Goal: Information Seeking & Learning: Check status

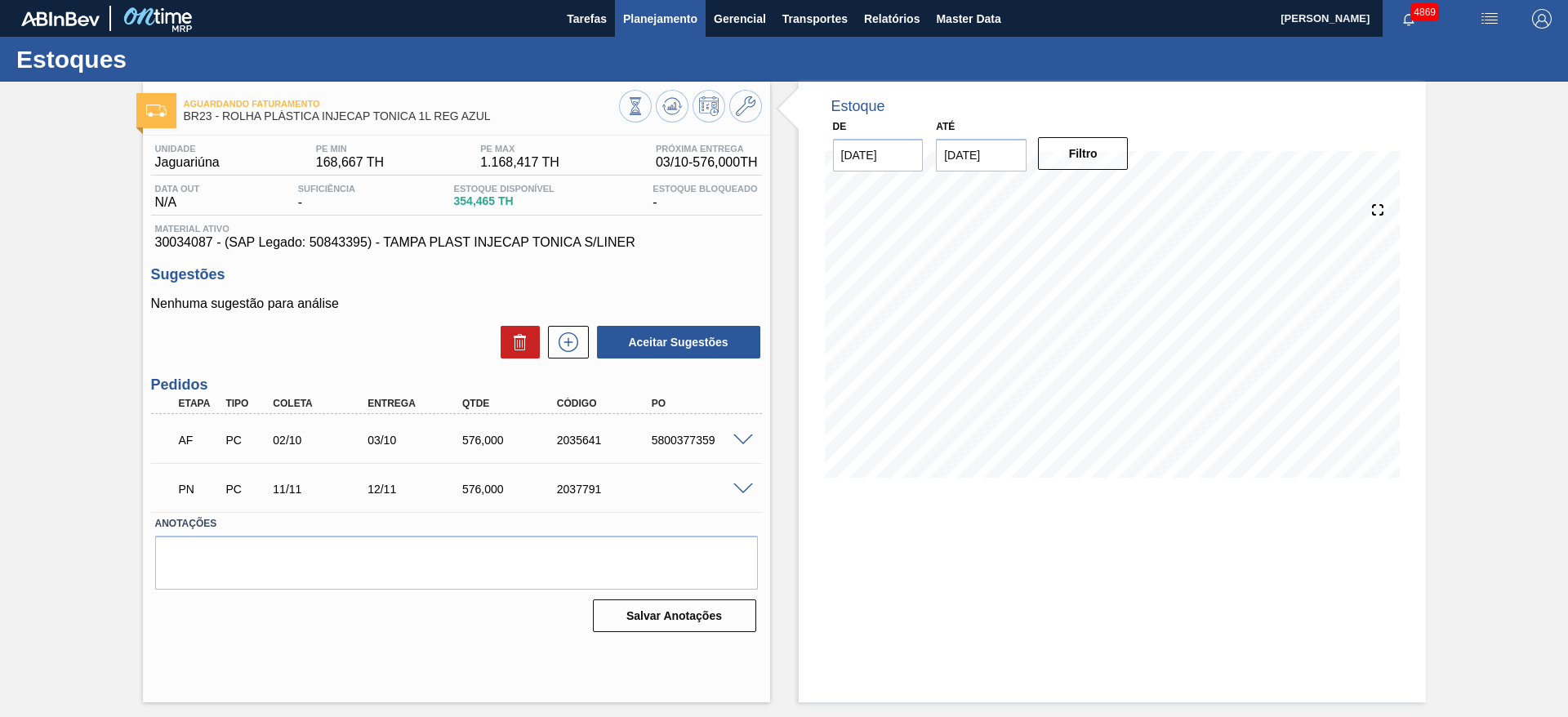
click at [678, 35] on button "Planejamento" at bounding box center [660, 18] width 90 height 37
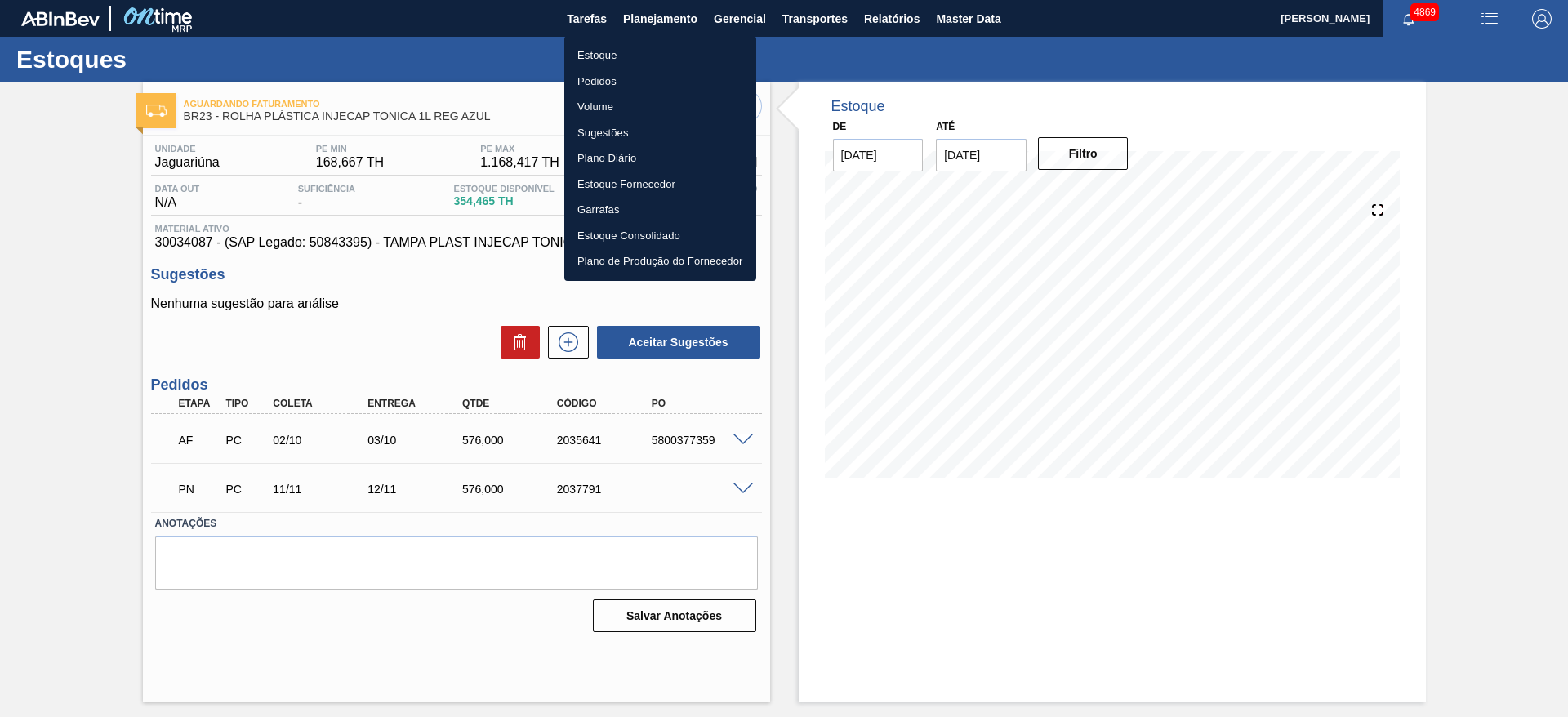
click at [596, 75] on li "Pedidos" at bounding box center [660, 82] width 192 height 26
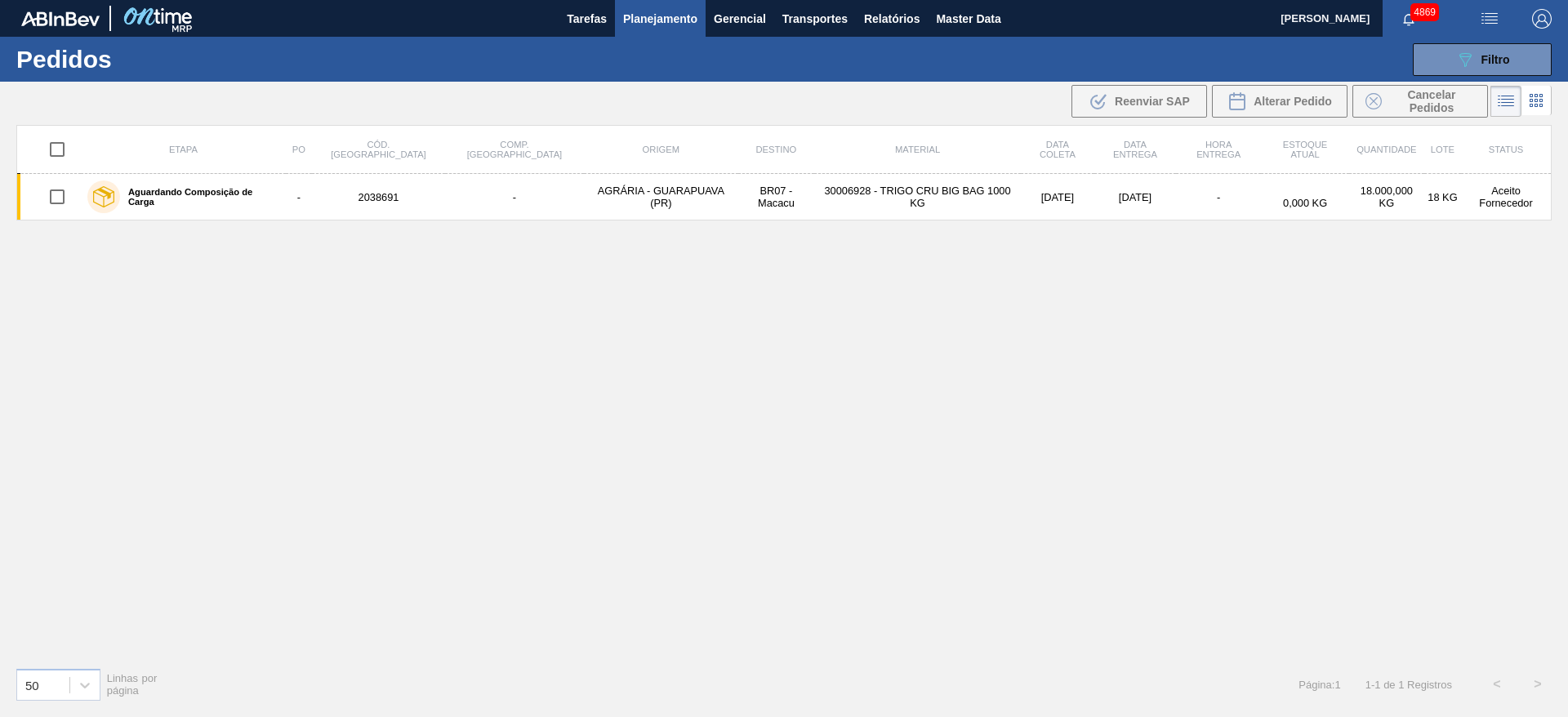
click at [629, 12] on span "Planejamento" at bounding box center [660, 18] width 75 height 19
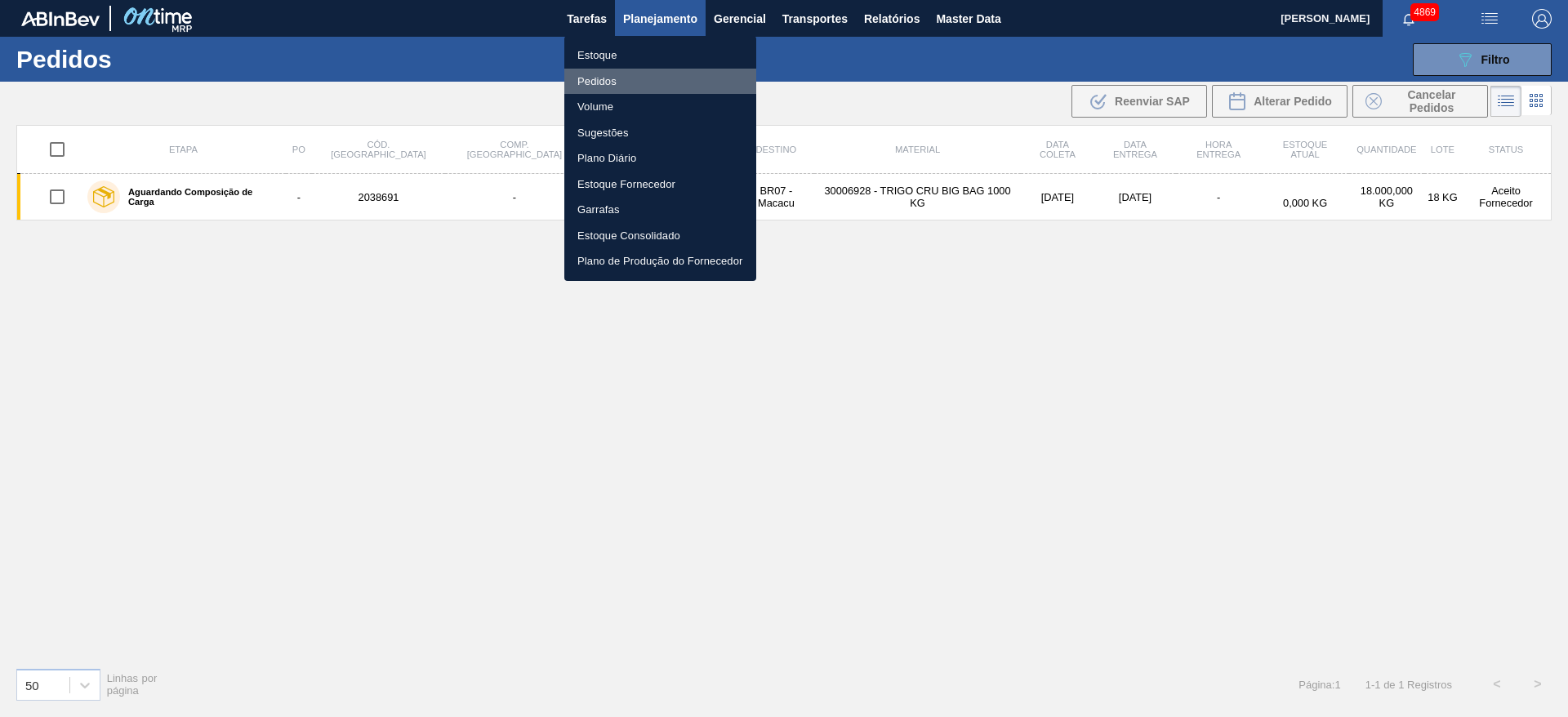
click at [627, 81] on li "Pedidos" at bounding box center [660, 82] width 192 height 26
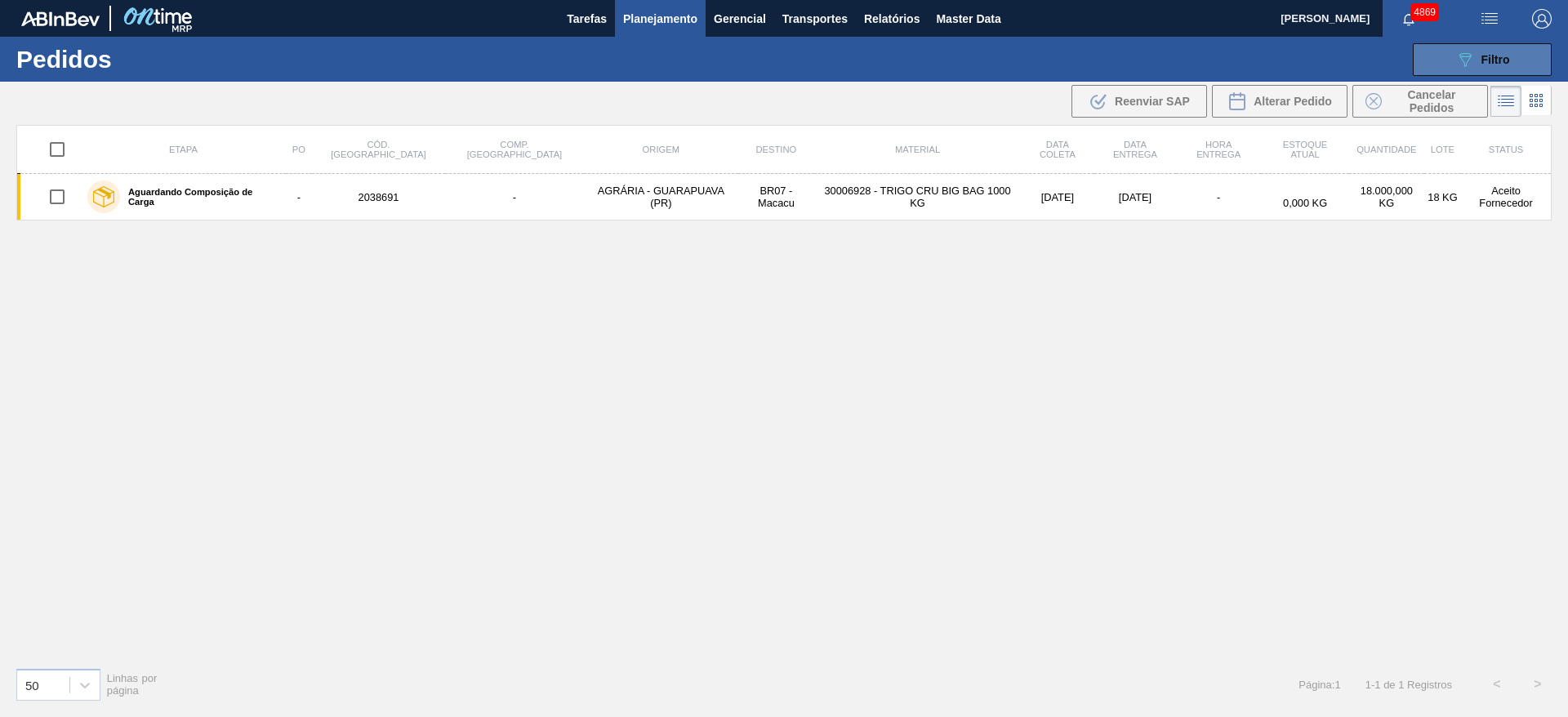
click at [1437, 65] on button "089F7B8B-B2A5-4AFE-B5C0-19BA573D28AC Filtro" at bounding box center [1482, 59] width 139 height 32
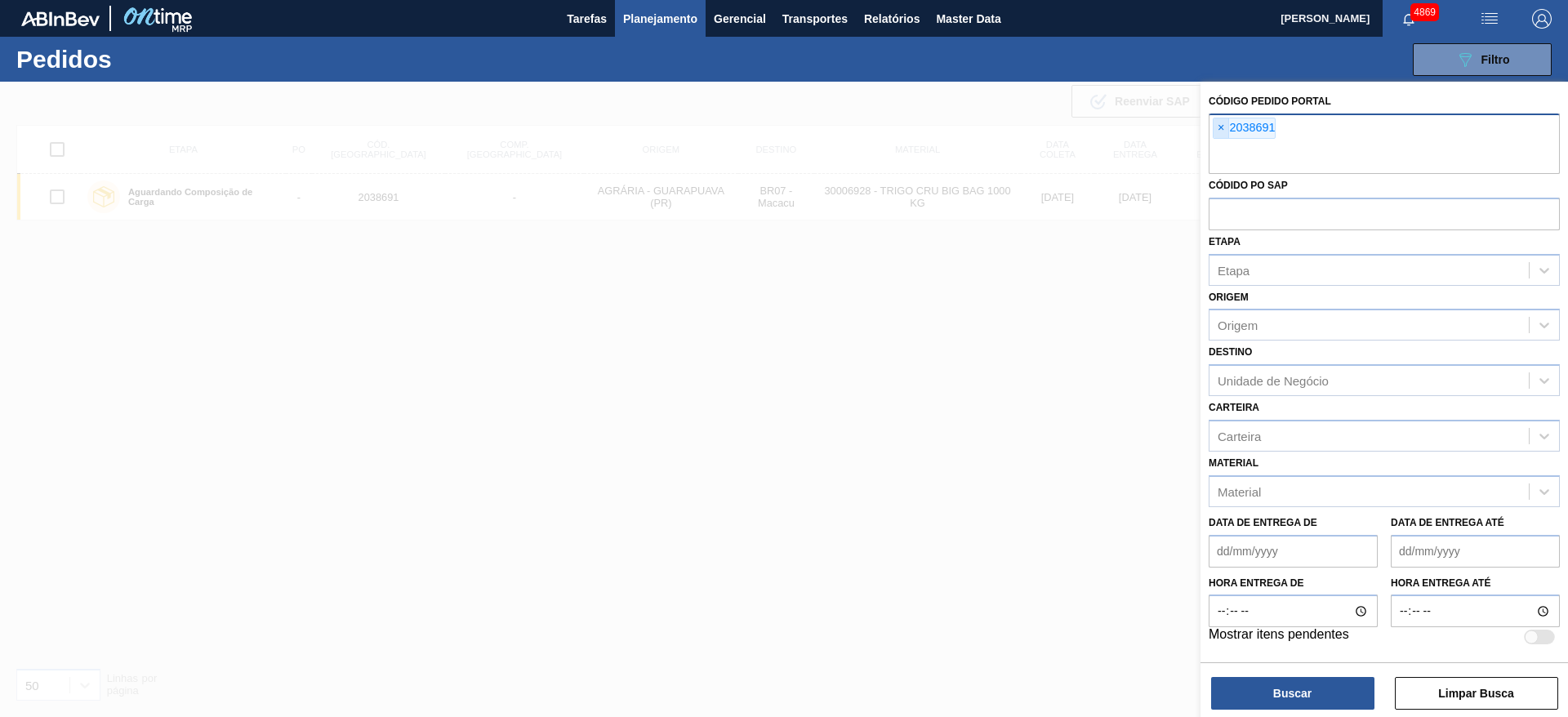
click at [1226, 131] on span "×" at bounding box center [1221, 128] width 16 height 19
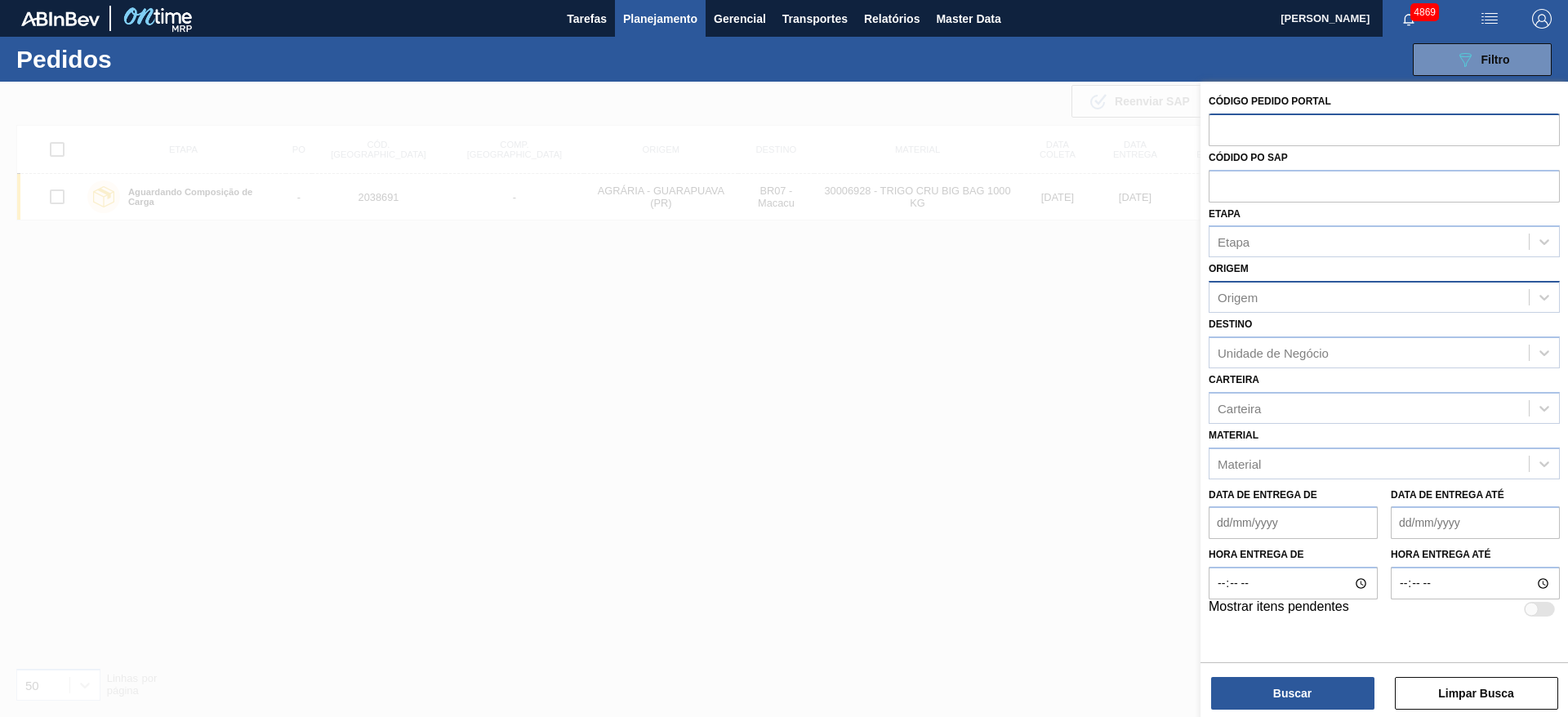
click at [1245, 296] on div "Origem" at bounding box center [1238, 298] width 40 height 14
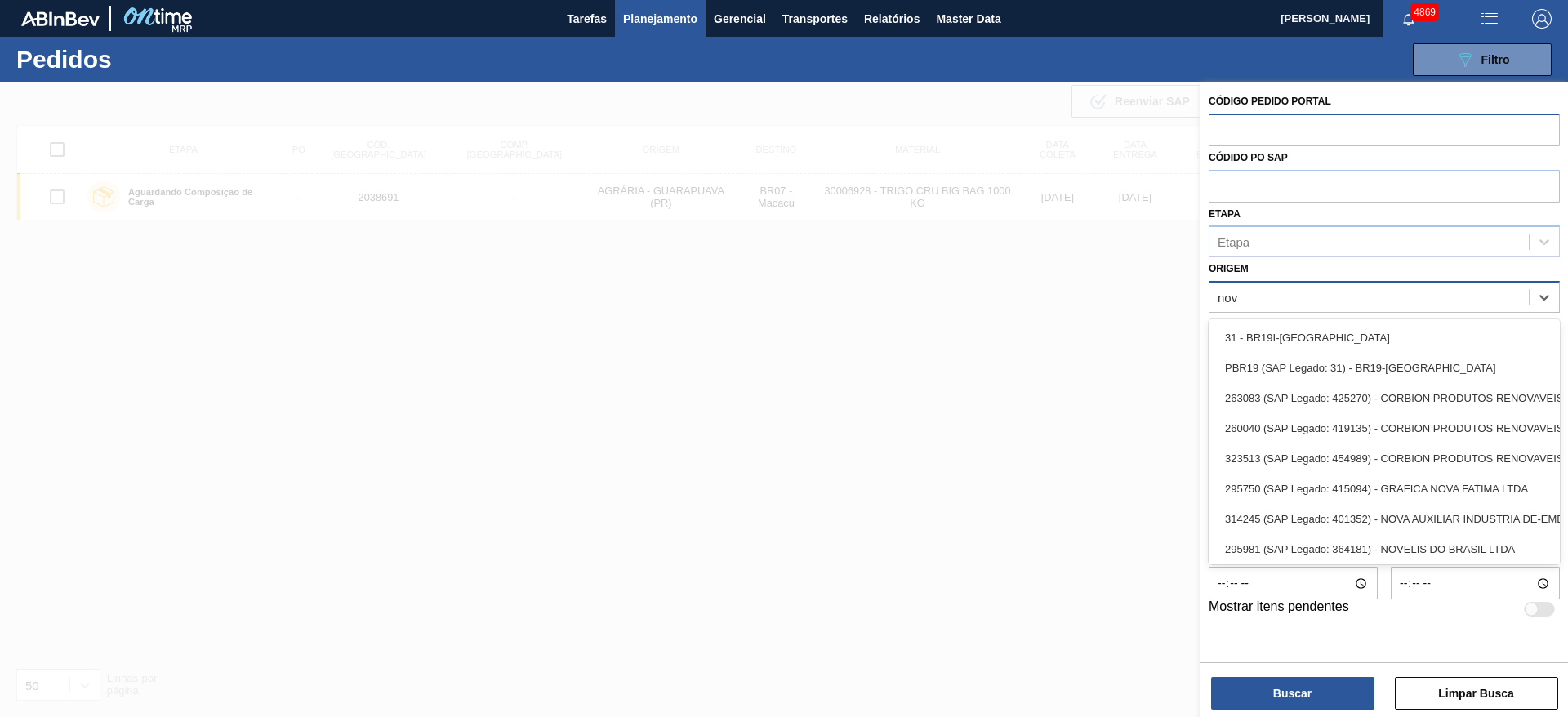
type input "novo"
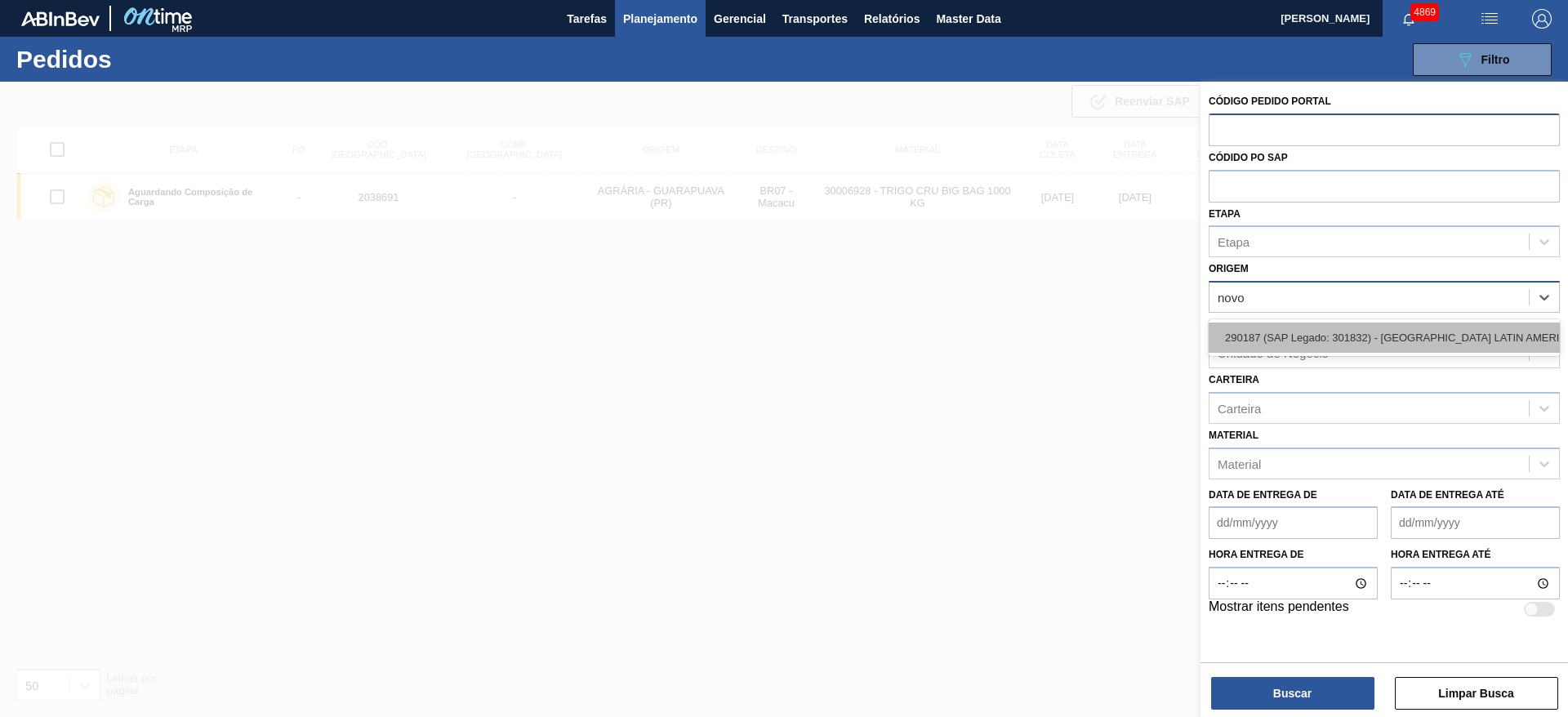
click at [1283, 337] on div "290187 (SAP Legado: 301832) - NOVOZYMES LATIN AMERICA LTDA" at bounding box center [1384, 338] width 351 height 30
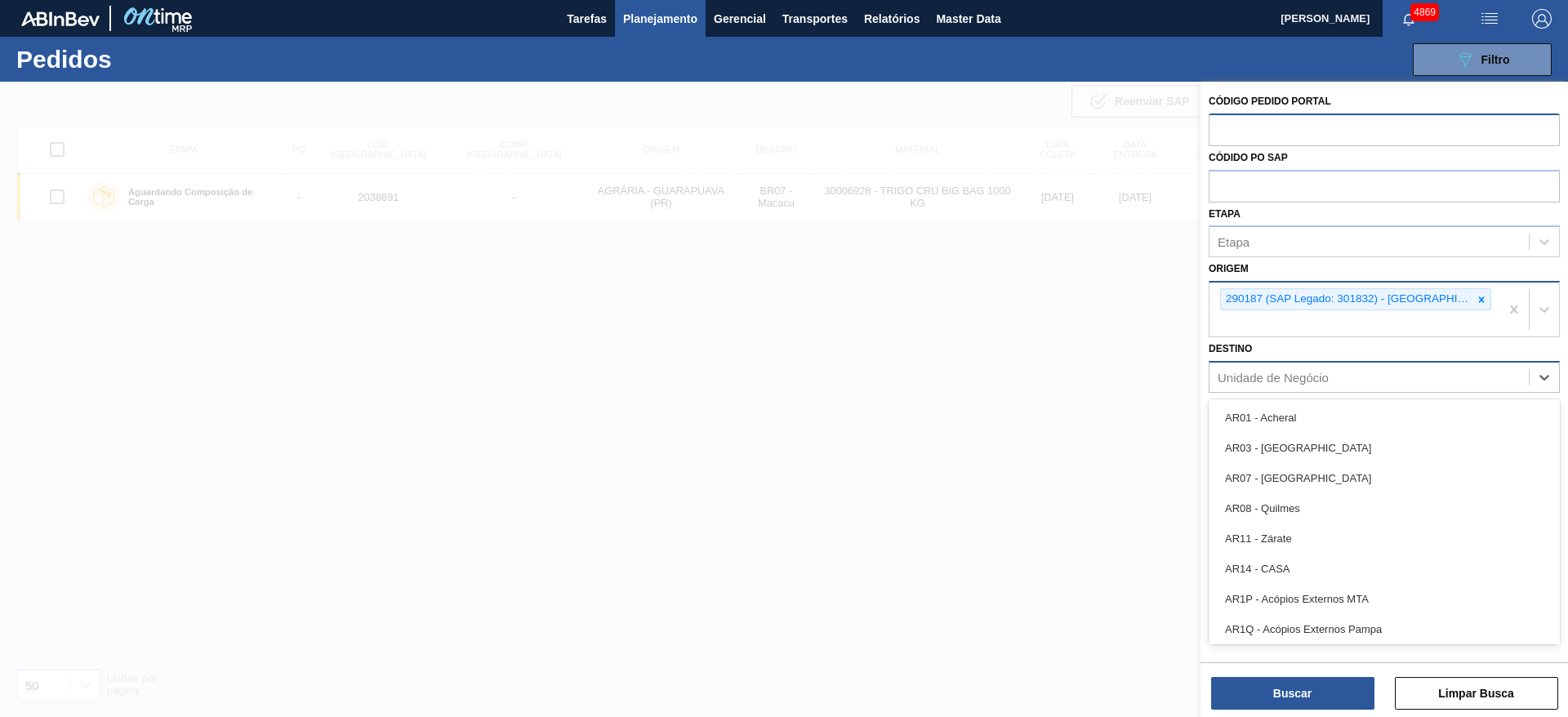
click at [1295, 384] on div "Unidade de Negócio" at bounding box center [1369, 376] width 319 height 24
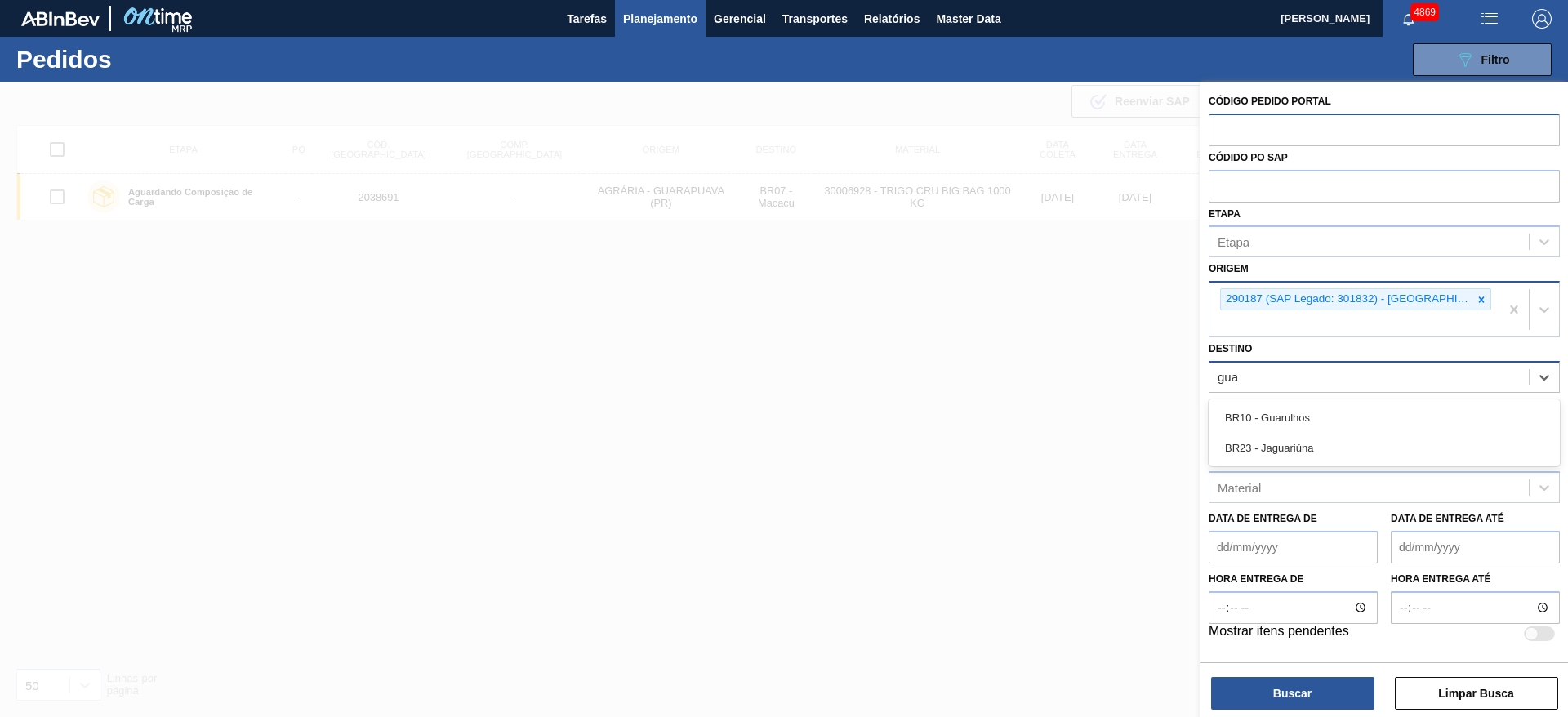
type input "guar"
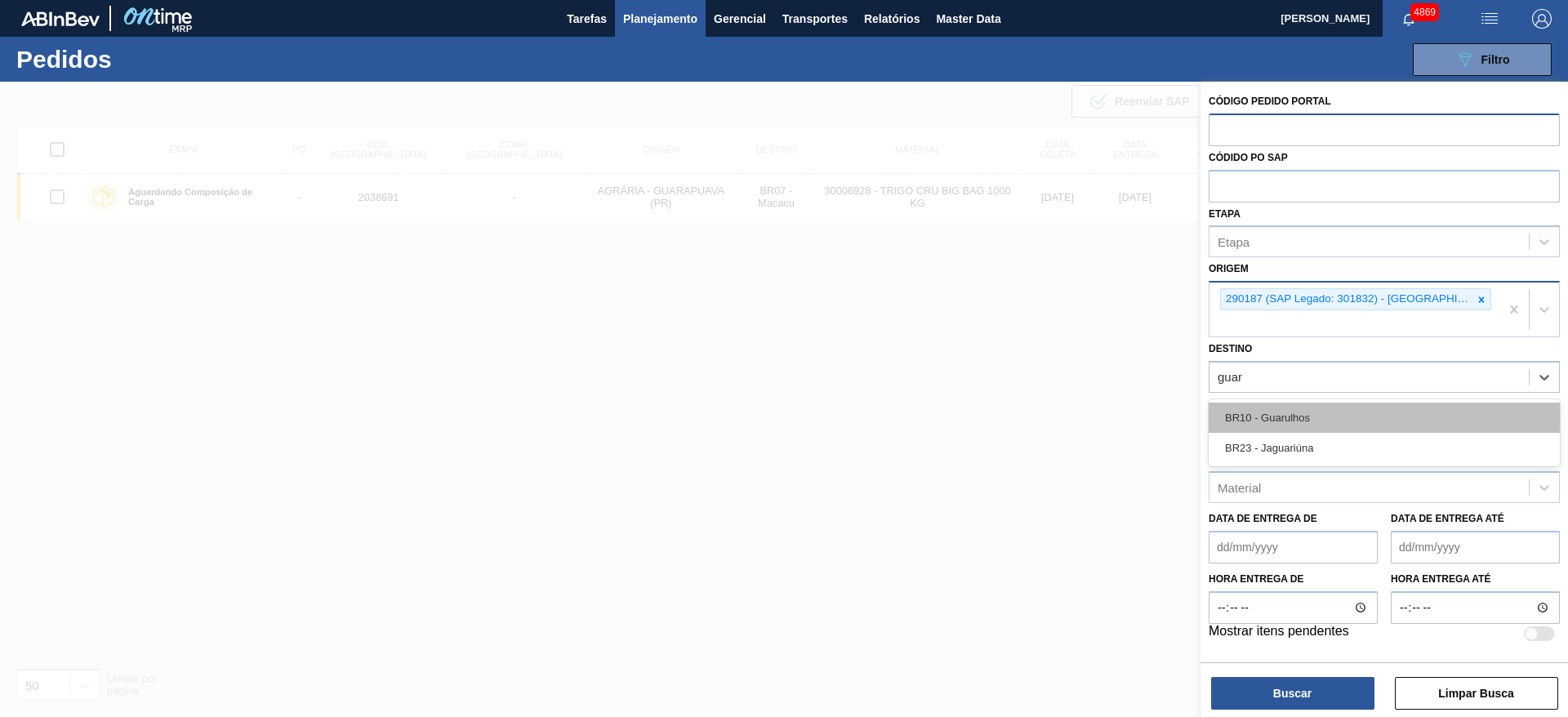
click at [1266, 405] on div "BR10 - Guarulhos" at bounding box center [1384, 418] width 351 height 30
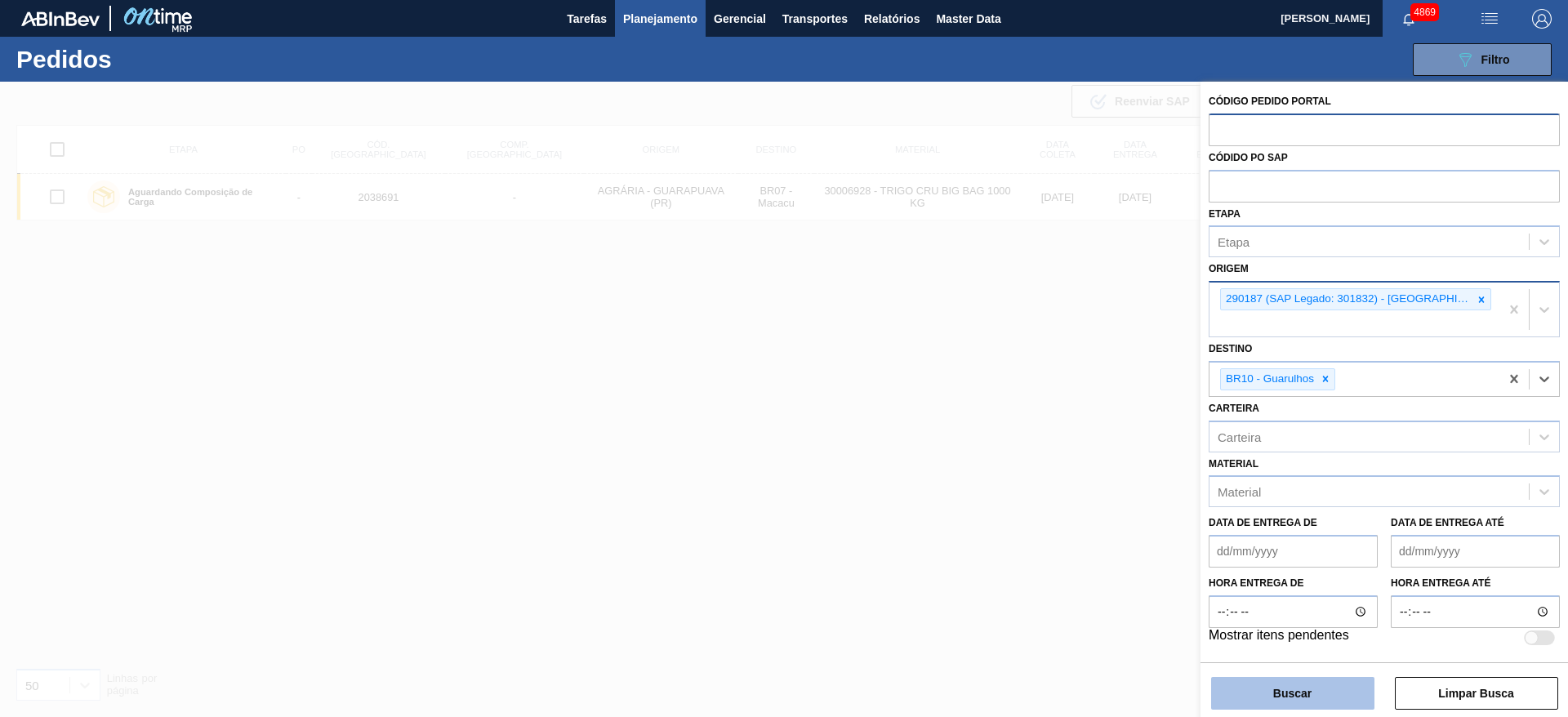
click at [1287, 681] on button "Buscar" at bounding box center [1292, 693] width 163 height 32
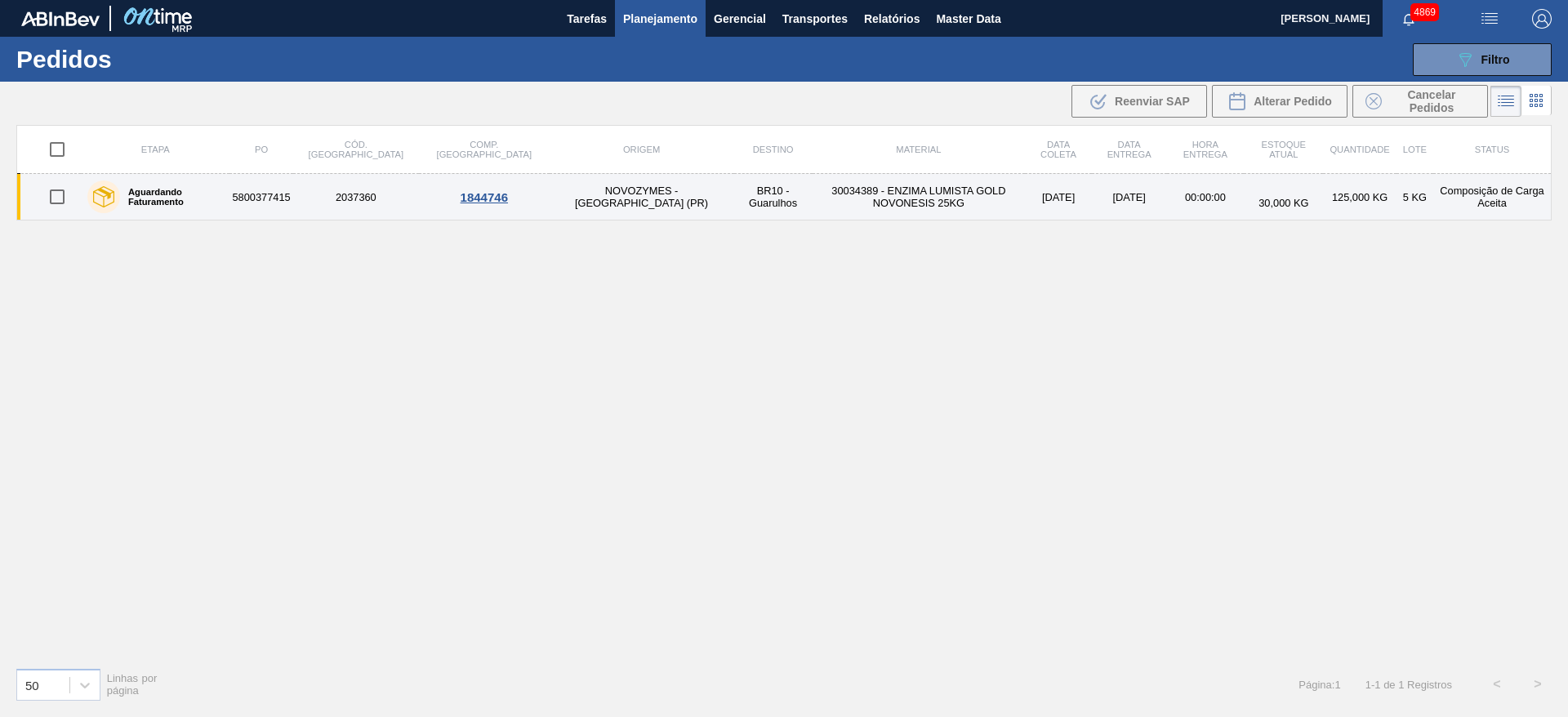
click at [820, 190] on td "30034389 - ENZIMA LUMISTA GOLD NOVONESIS 25KG" at bounding box center [919, 197] width 213 height 47
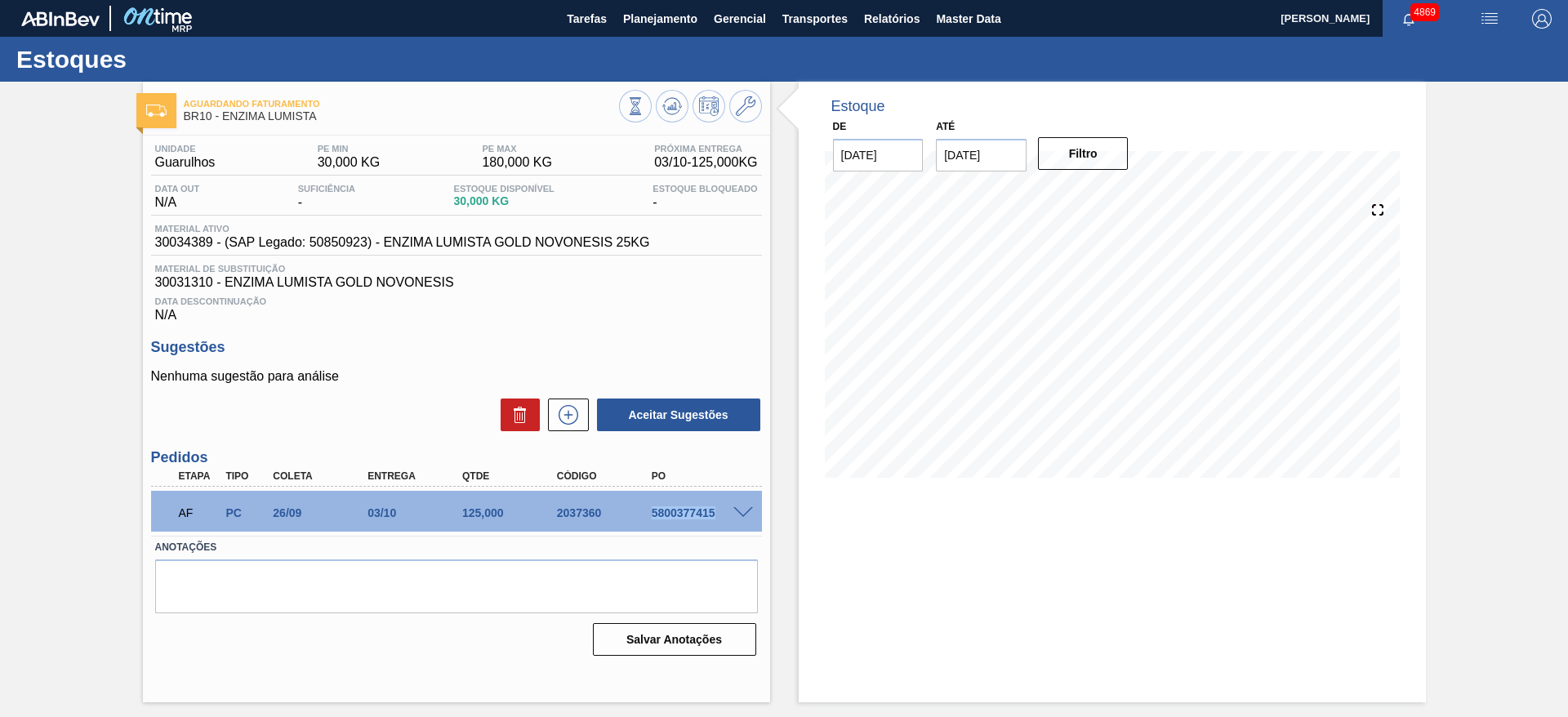
drag, startPoint x: 643, startPoint y: 520, endPoint x: 717, endPoint y: 515, distance: 74.2
click at [717, 515] on div "AF PC 26/09 03/10 125,000 2037360 5800377415" at bounding box center [452, 511] width 568 height 32
copy div "5800377415"
click at [1495, 586] on div "Aguardando Faturamento BR10 - ENZIMA LUMISTA Unidade Guarulhos PE MIN 30,000 KG…" at bounding box center [784, 391] width 1568 height 620
click at [1047, 509] on div "Estoque De 30/09/2025 Até 14/10/2025 Filtro 13/10 Projeção de Estoque 155 Nec.S…" at bounding box center [1112, 391] width 627 height 620
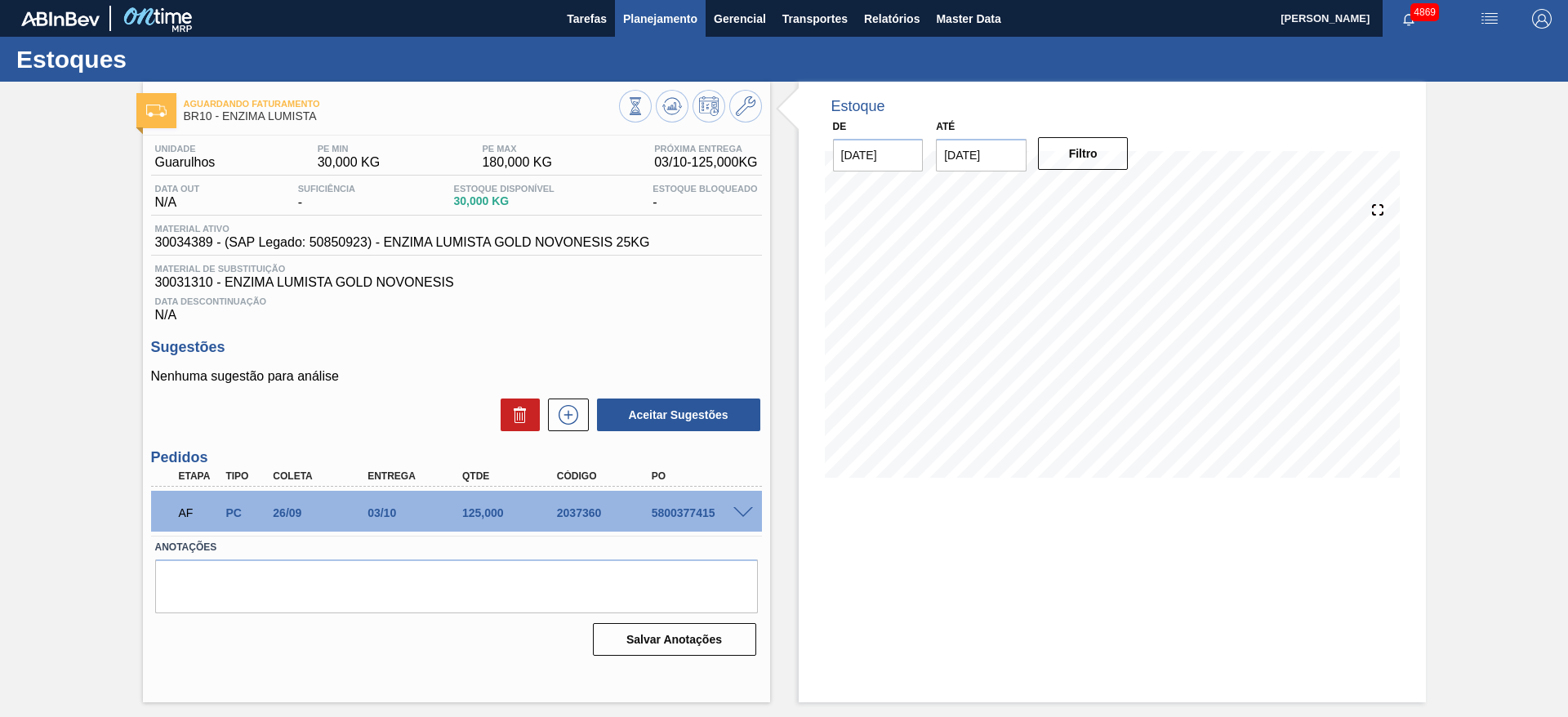
click at [678, 9] on span "Planejamento" at bounding box center [660, 18] width 75 height 19
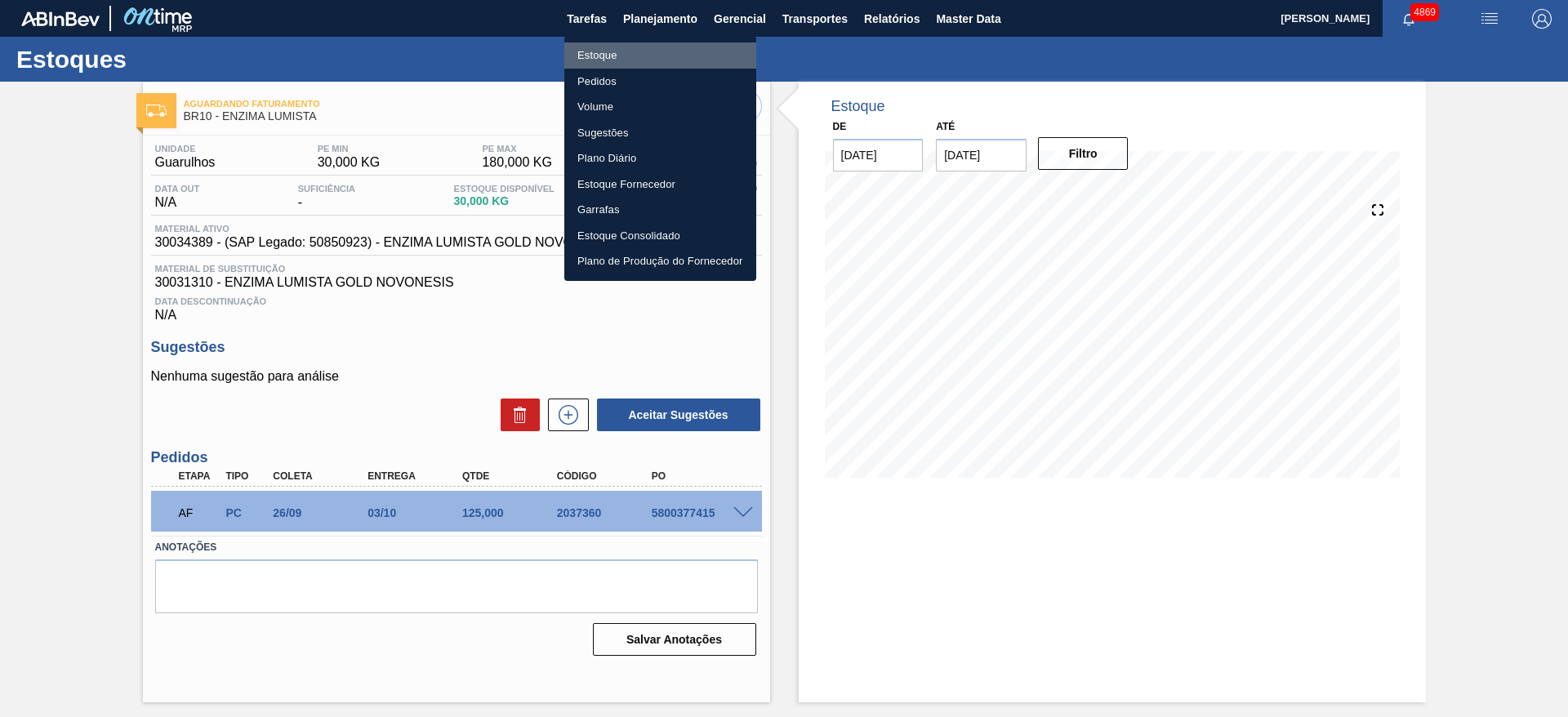
click at [598, 51] on li "Estoque" at bounding box center [660, 55] width 192 height 26
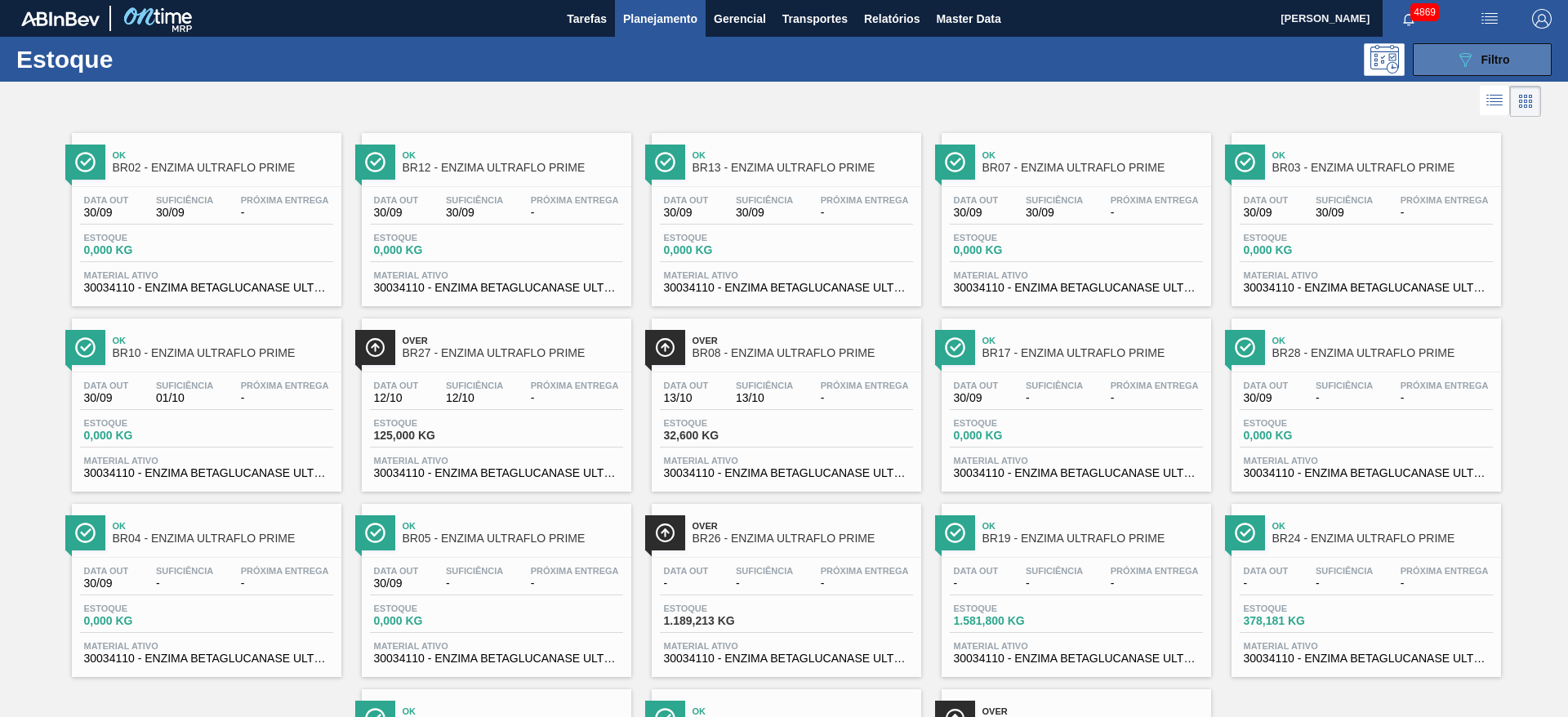
click at [1426, 53] on button "089F7B8B-B2A5-4AFE-B5C0-19BA573D28AC Filtro" at bounding box center [1482, 59] width 139 height 32
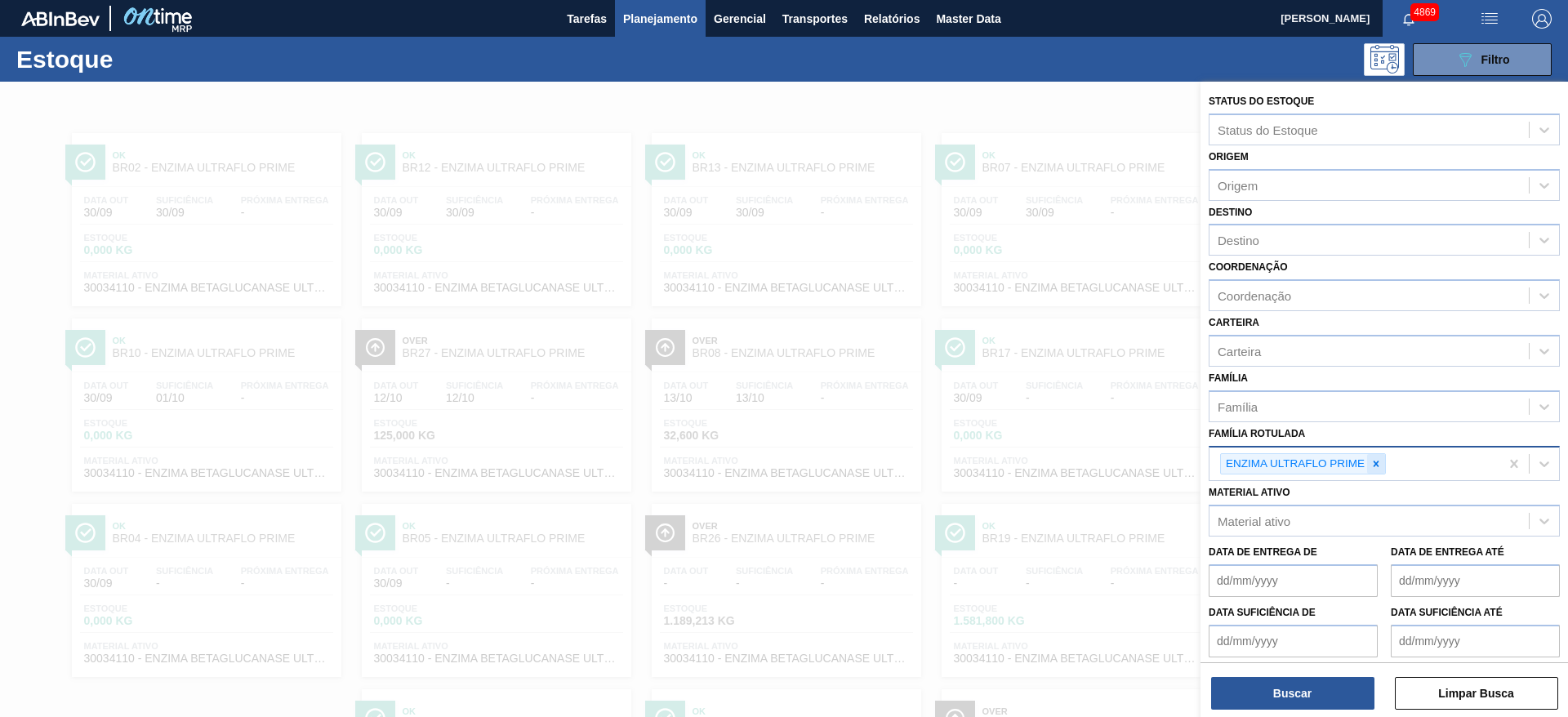
click at [1375, 458] on icon at bounding box center [1376, 463] width 11 height 11
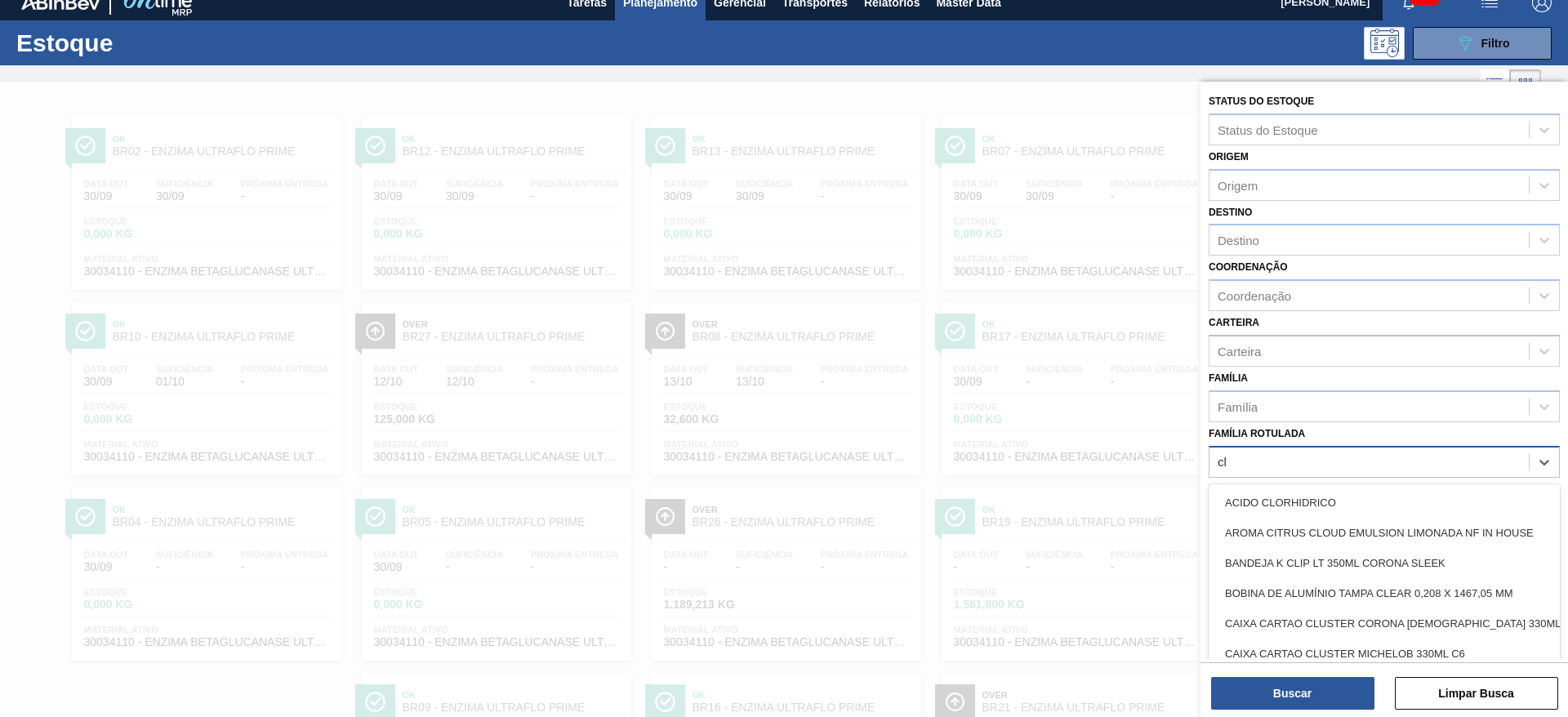
scroll to position [18, 0]
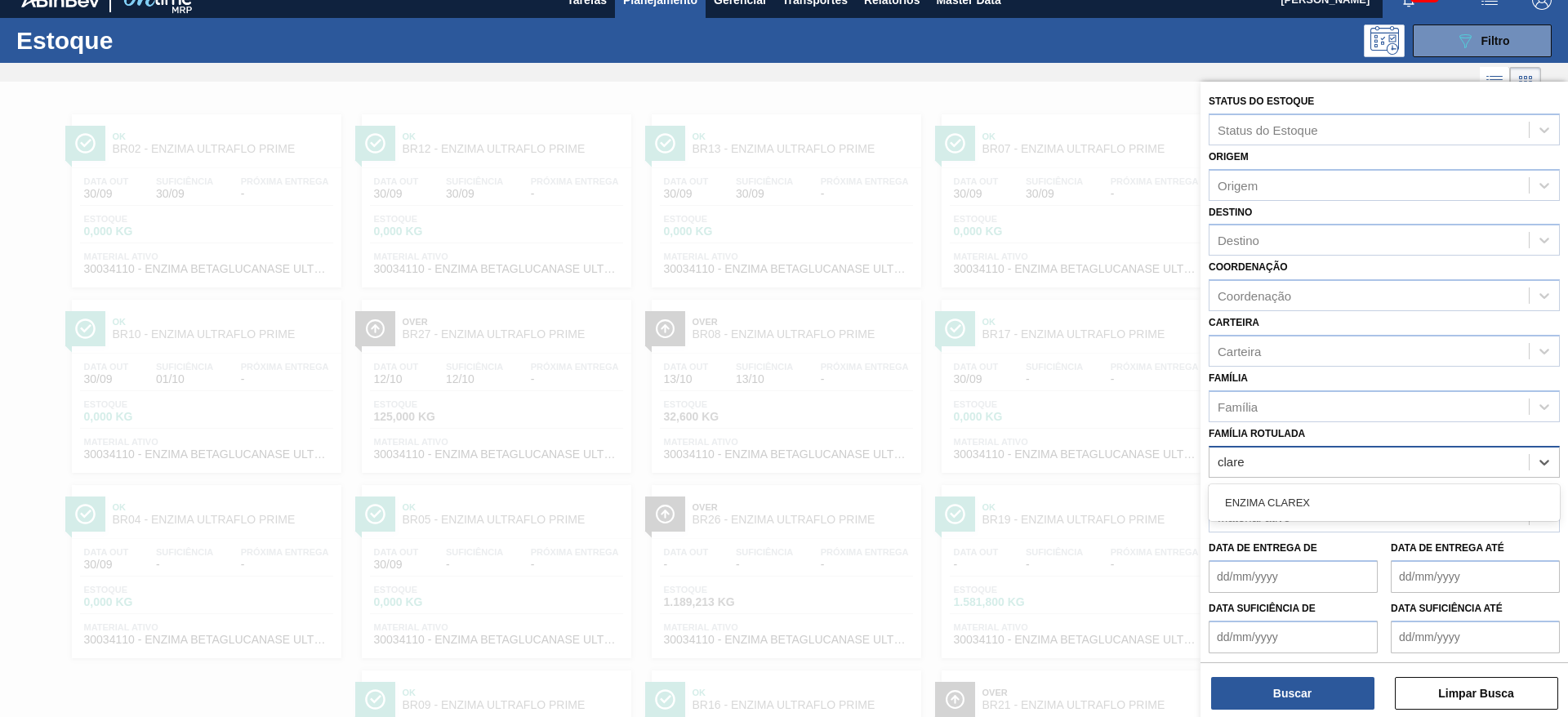
type Rotulada "clarex"
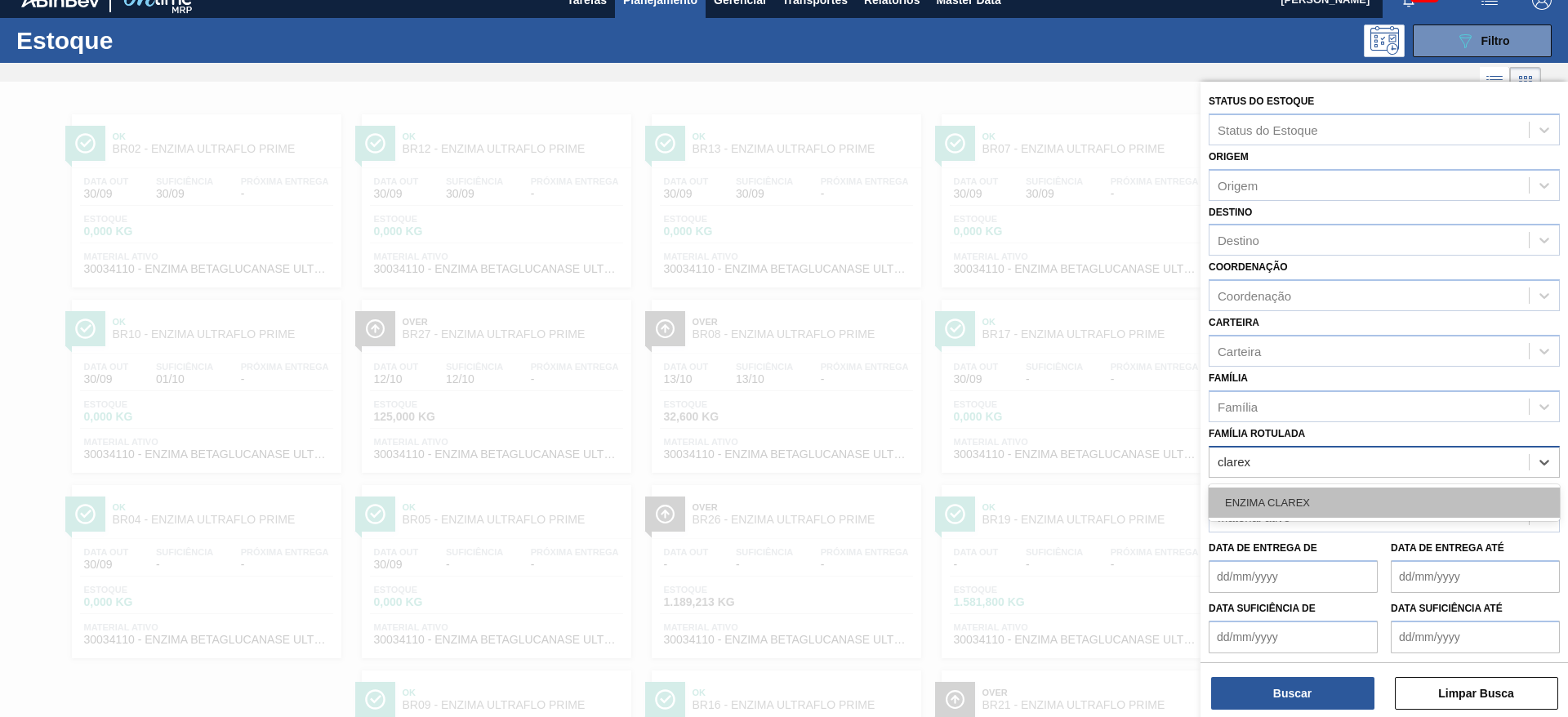
click at [1357, 509] on div "ENZIMA CLAREX" at bounding box center [1384, 503] width 351 height 30
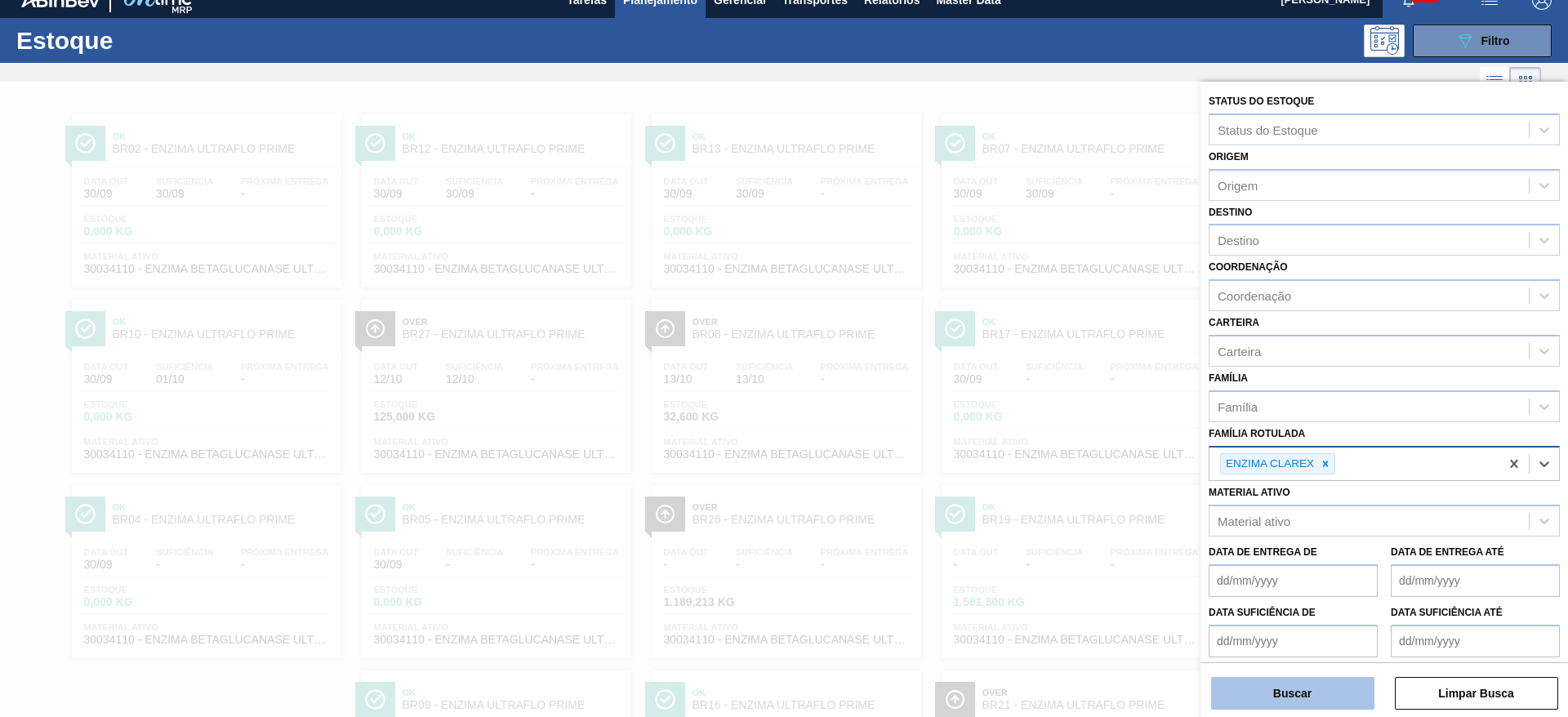
click at [1336, 684] on button "Buscar" at bounding box center [1292, 693] width 163 height 32
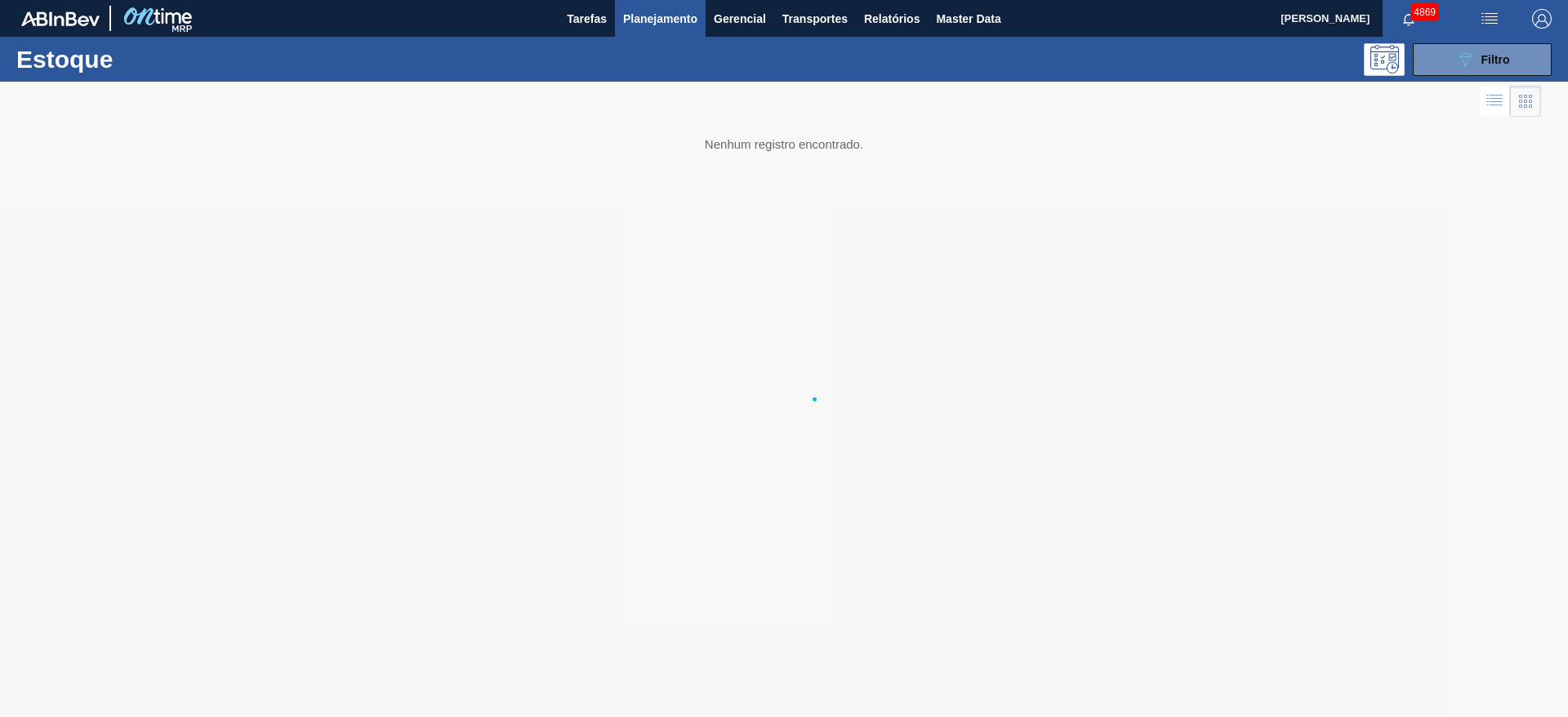
scroll to position [0, 0]
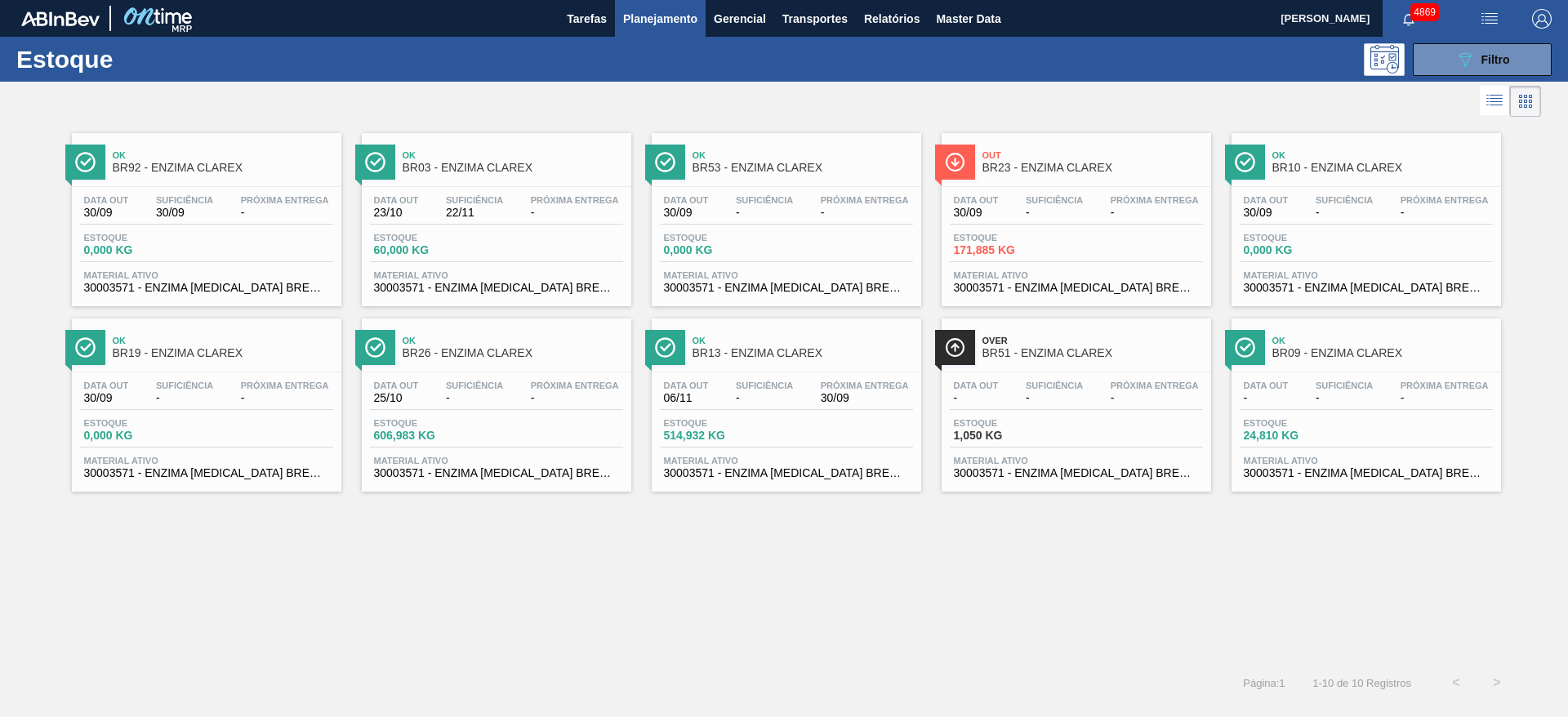
click at [1123, 254] on div "Estoque 171,885 KG" at bounding box center [1076, 247] width 254 height 30
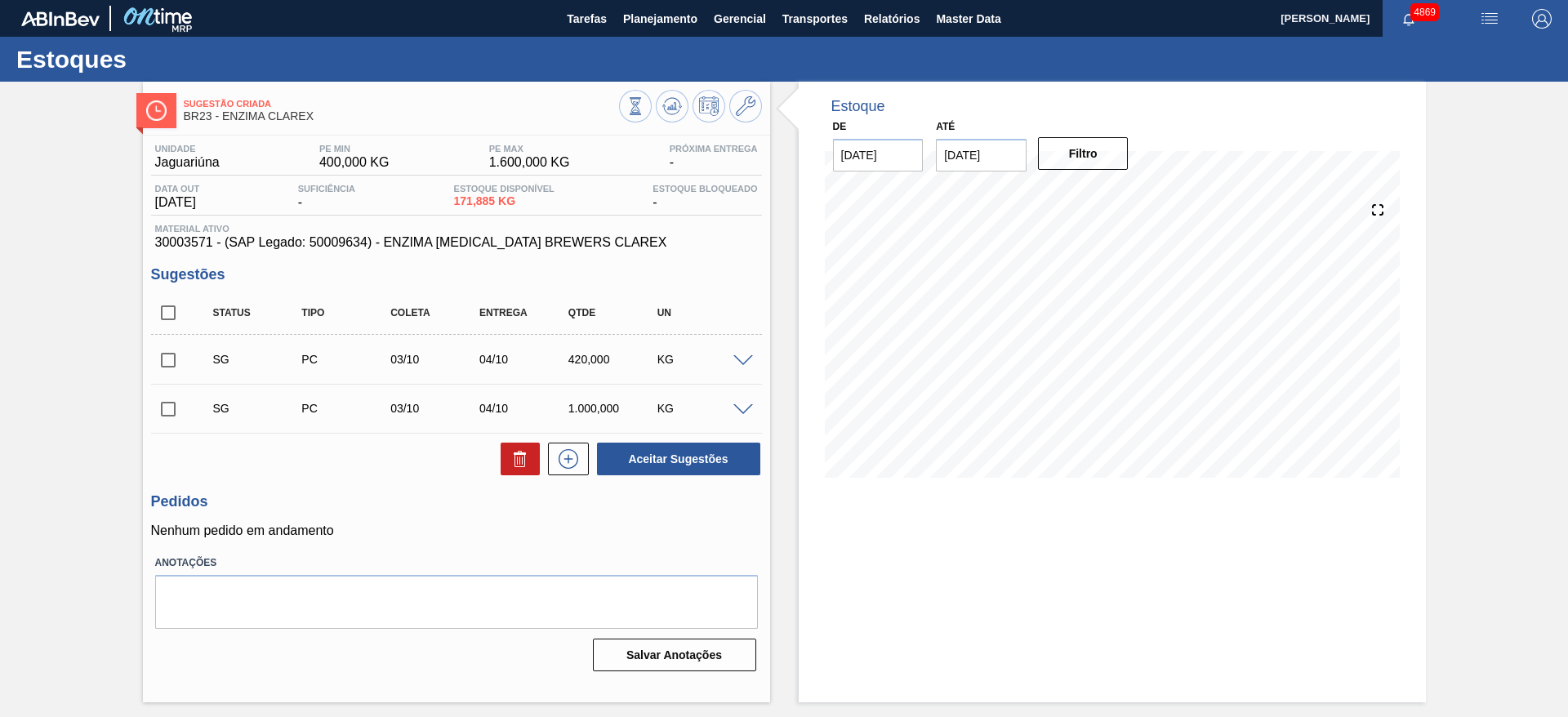
click at [743, 356] on span at bounding box center [743, 362] width 19 height 12
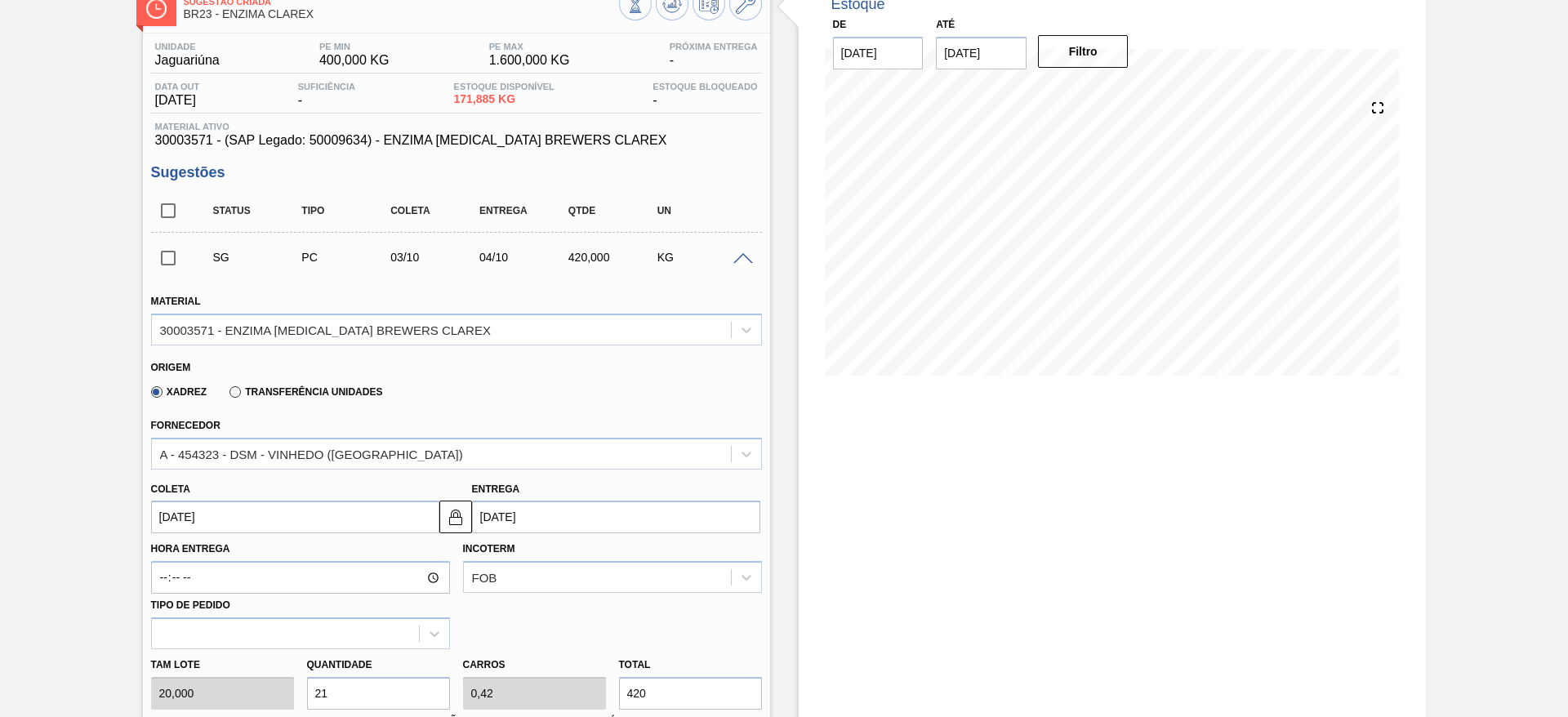
scroll to position [245, 0]
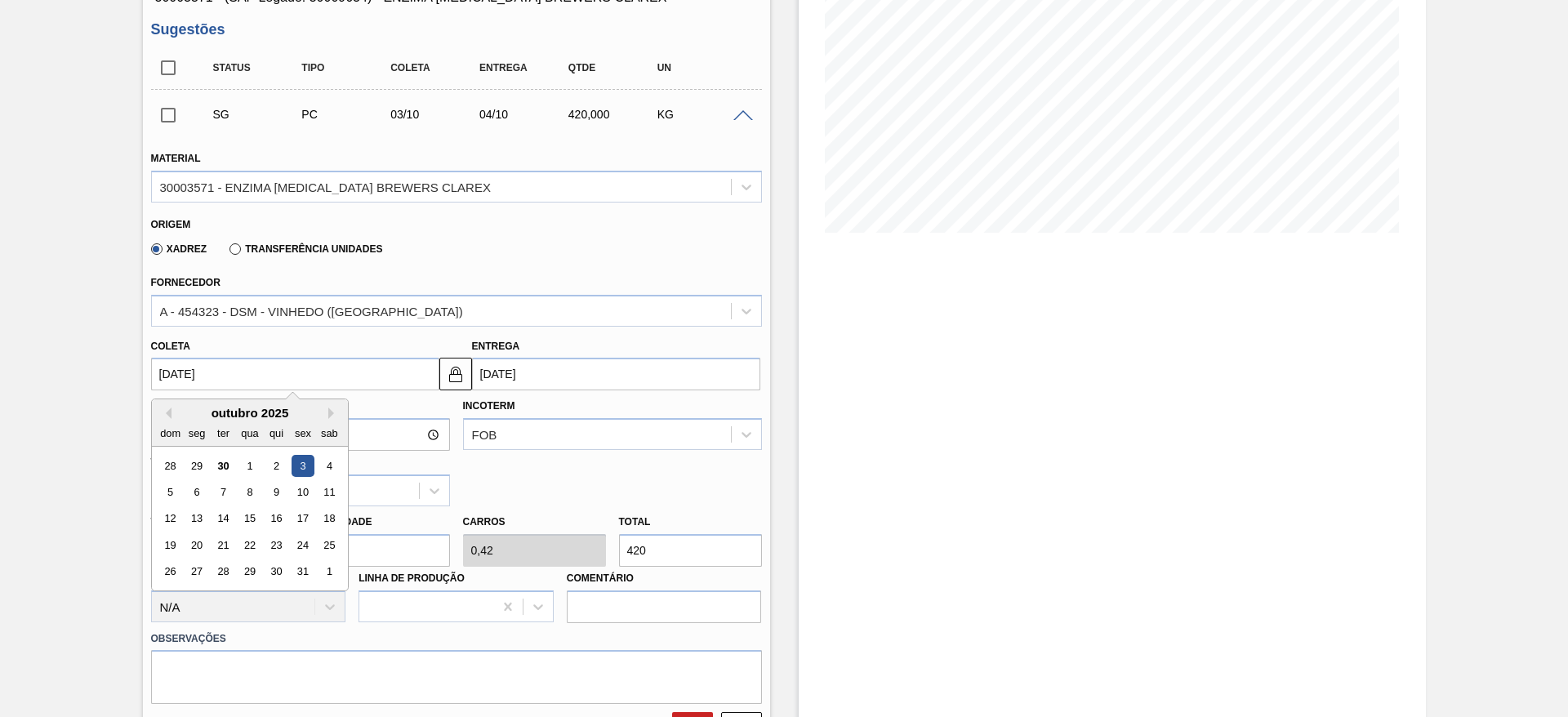
click at [327, 374] on input "03/10/2025" at bounding box center [295, 374] width 289 height 32
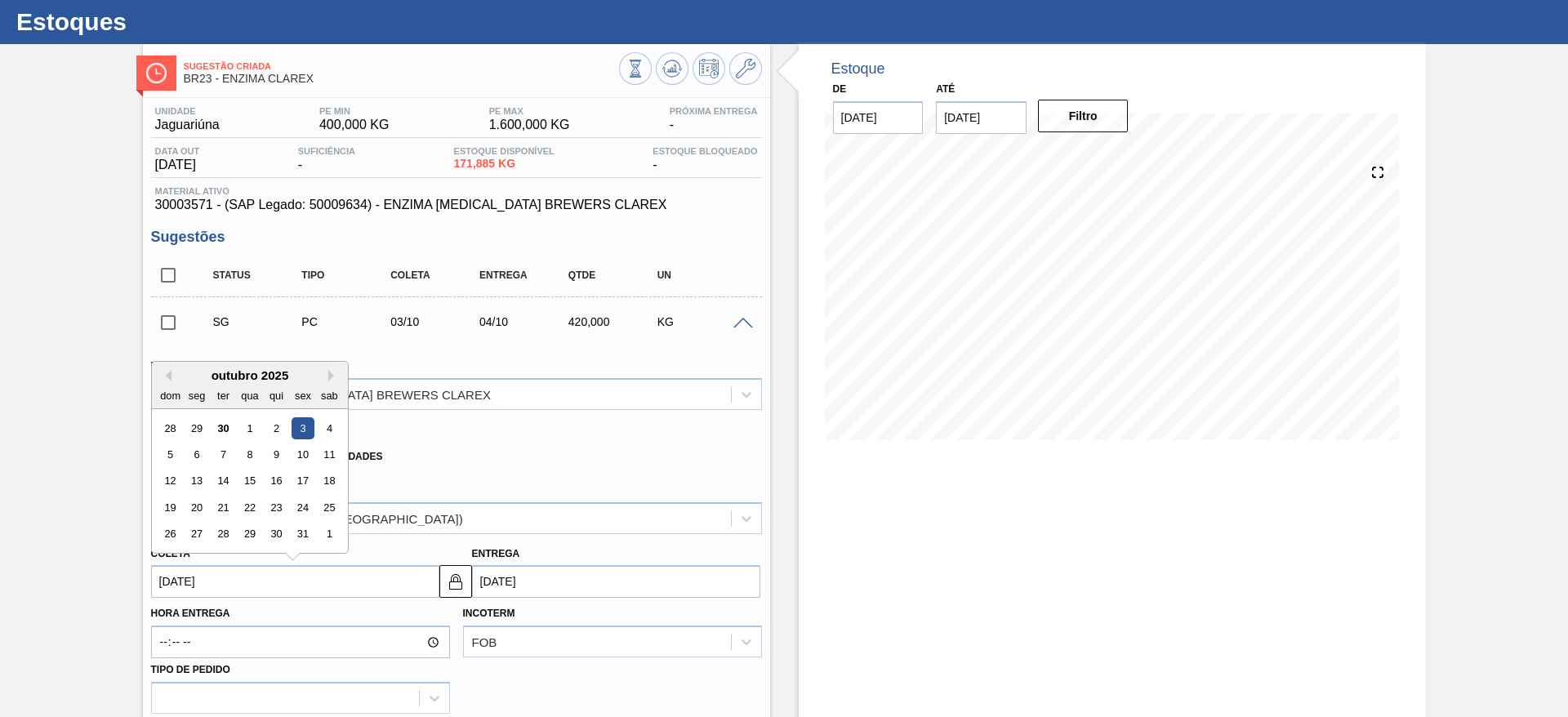
scroll to position [0, 0]
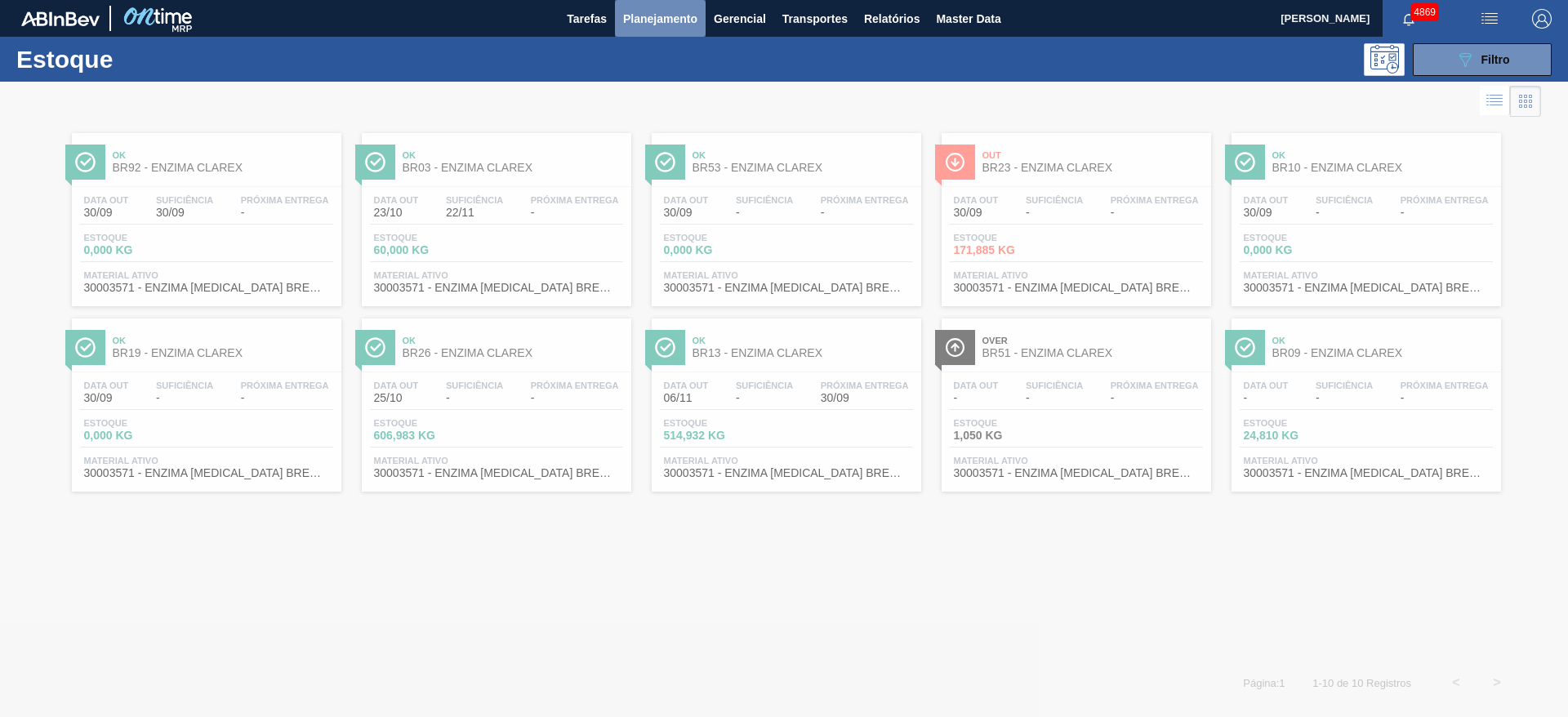
click at [643, 18] on span "Planejamento" at bounding box center [660, 18] width 75 height 19
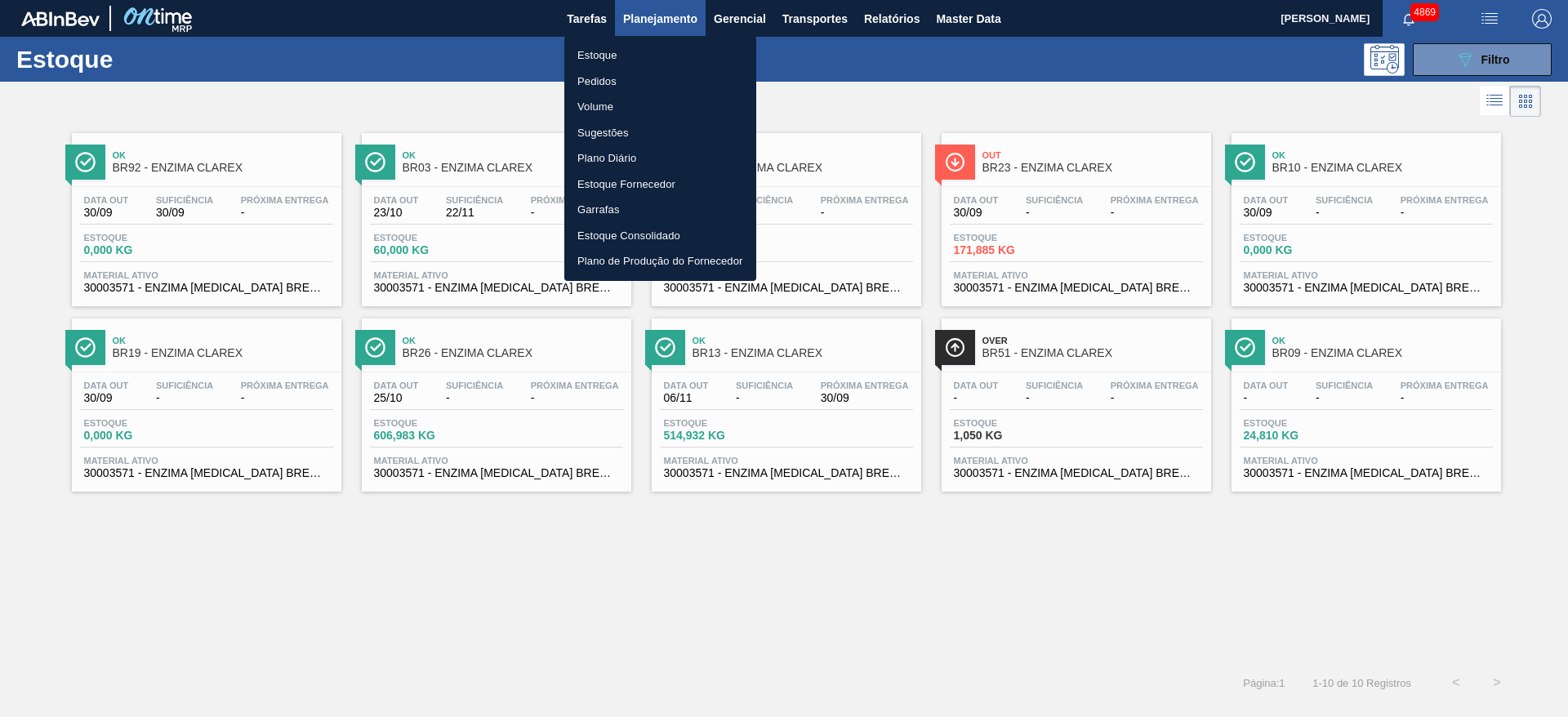
click at [611, 82] on li "Pedidos" at bounding box center [660, 82] width 192 height 26
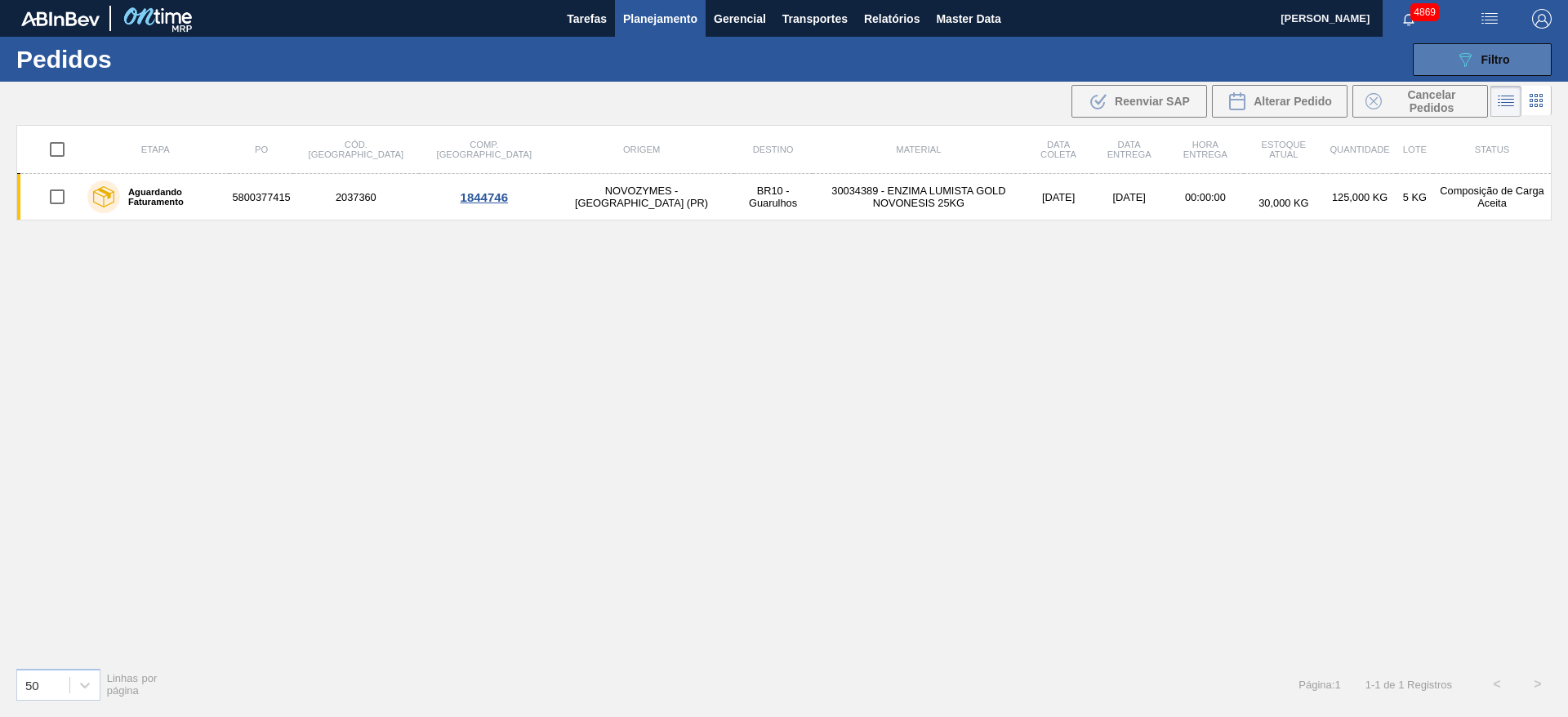
click at [1522, 62] on button "089F7B8B-B2A5-4AFE-B5C0-19BA573D28AC Filtro" at bounding box center [1482, 59] width 139 height 32
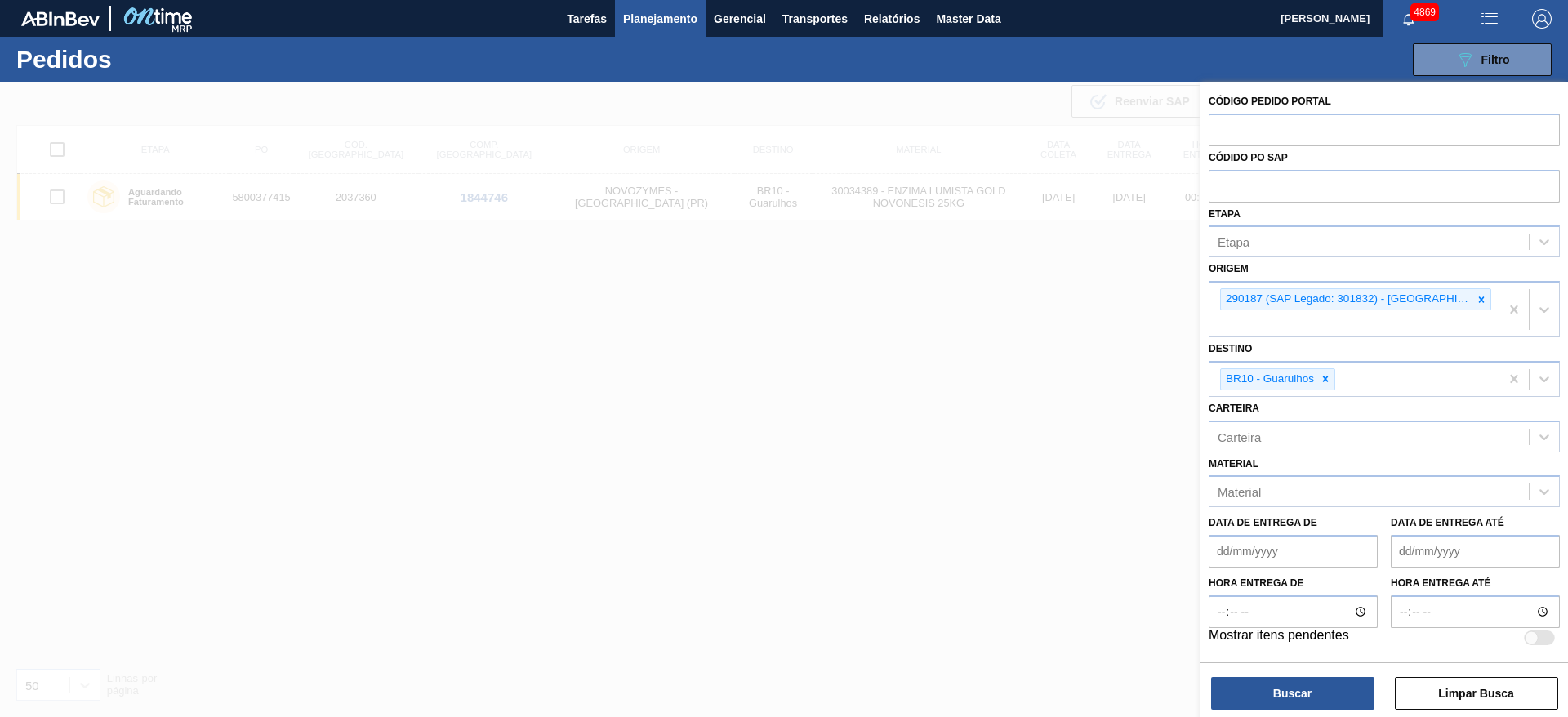
click at [665, 20] on span "Planejamento" at bounding box center [660, 18] width 75 height 19
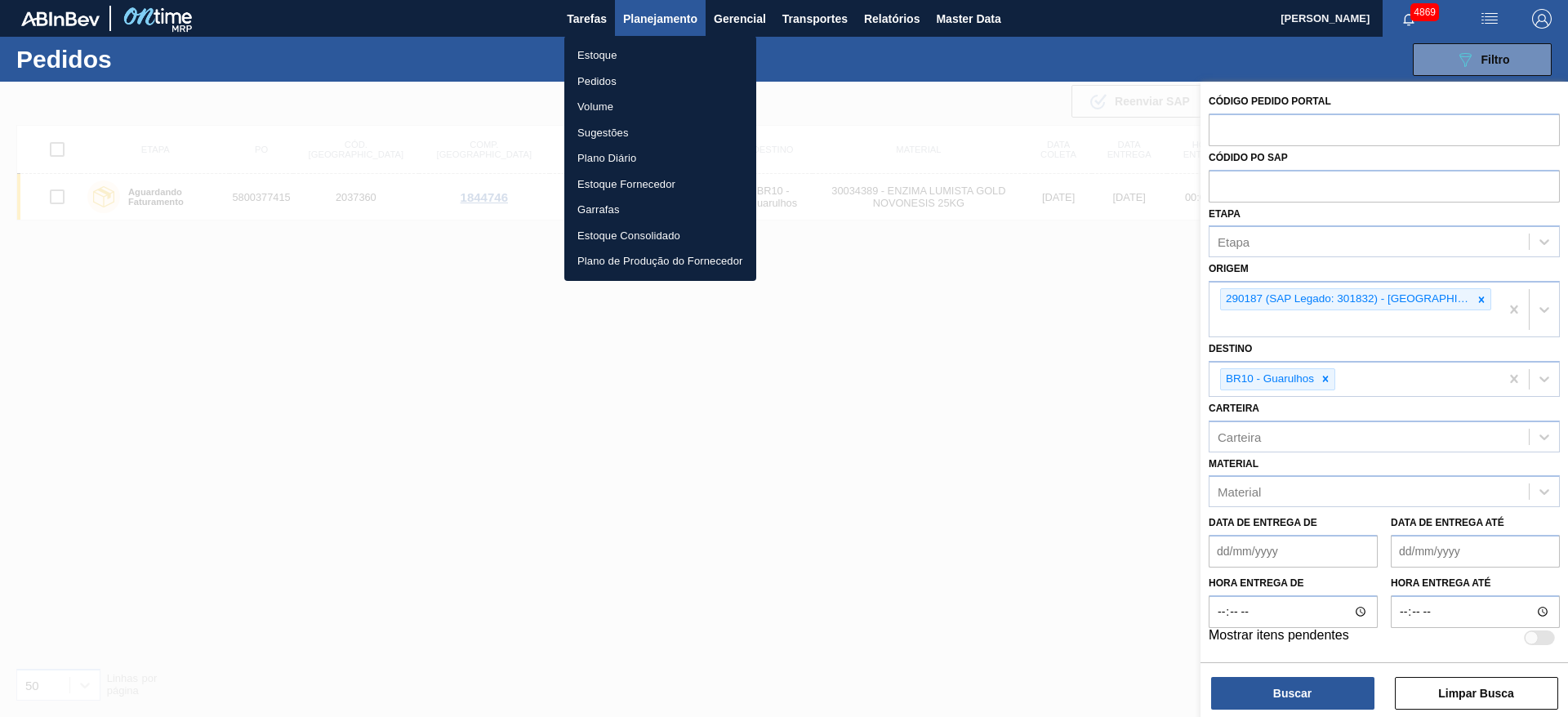
click at [622, 53] on li "Estoque" at bounding box center [660, 55] width 192 height 26
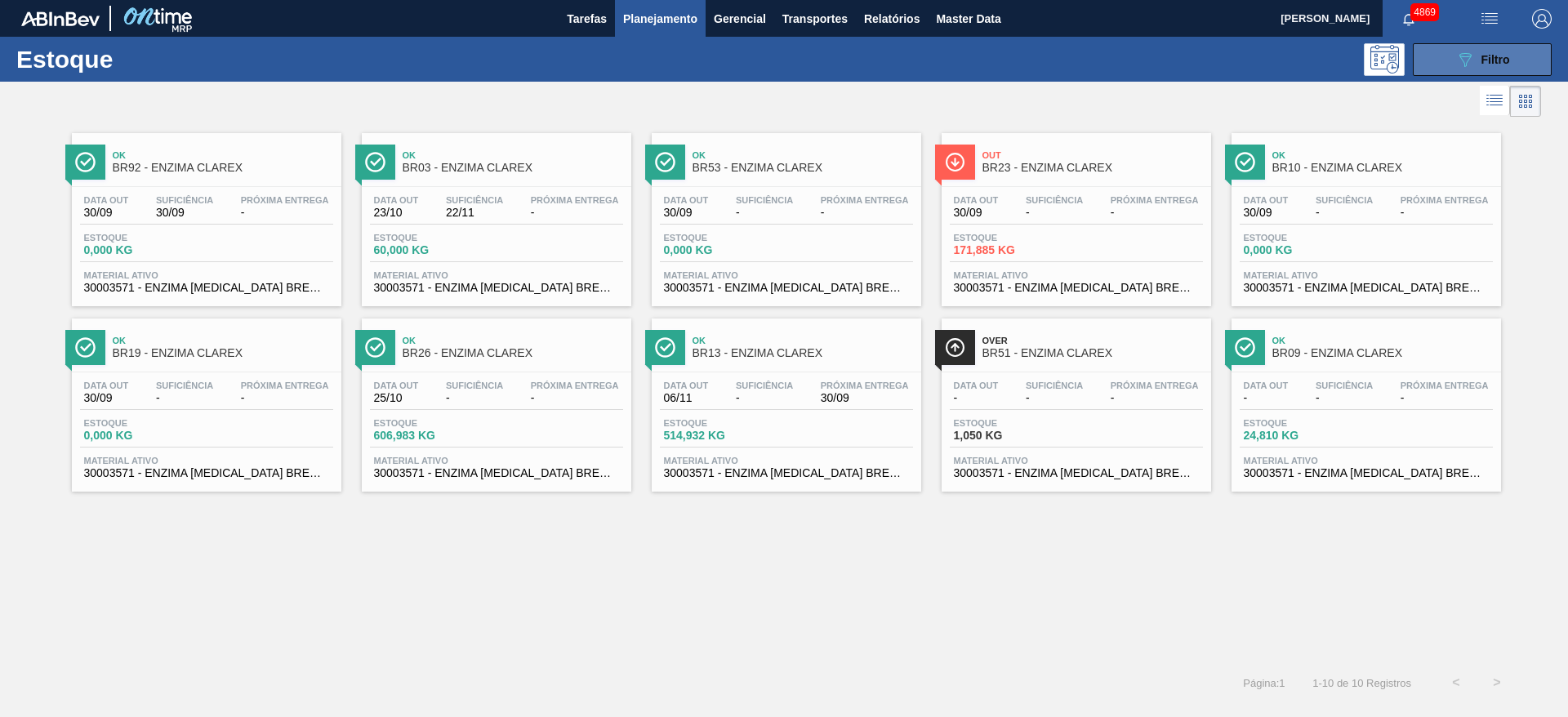
click at [1451, 50] on button "089F7B8B-B2A5-4AFE-B5C0-19BA573D28AC Filtro" at bounding box center [1482, 59] width 139 height 32
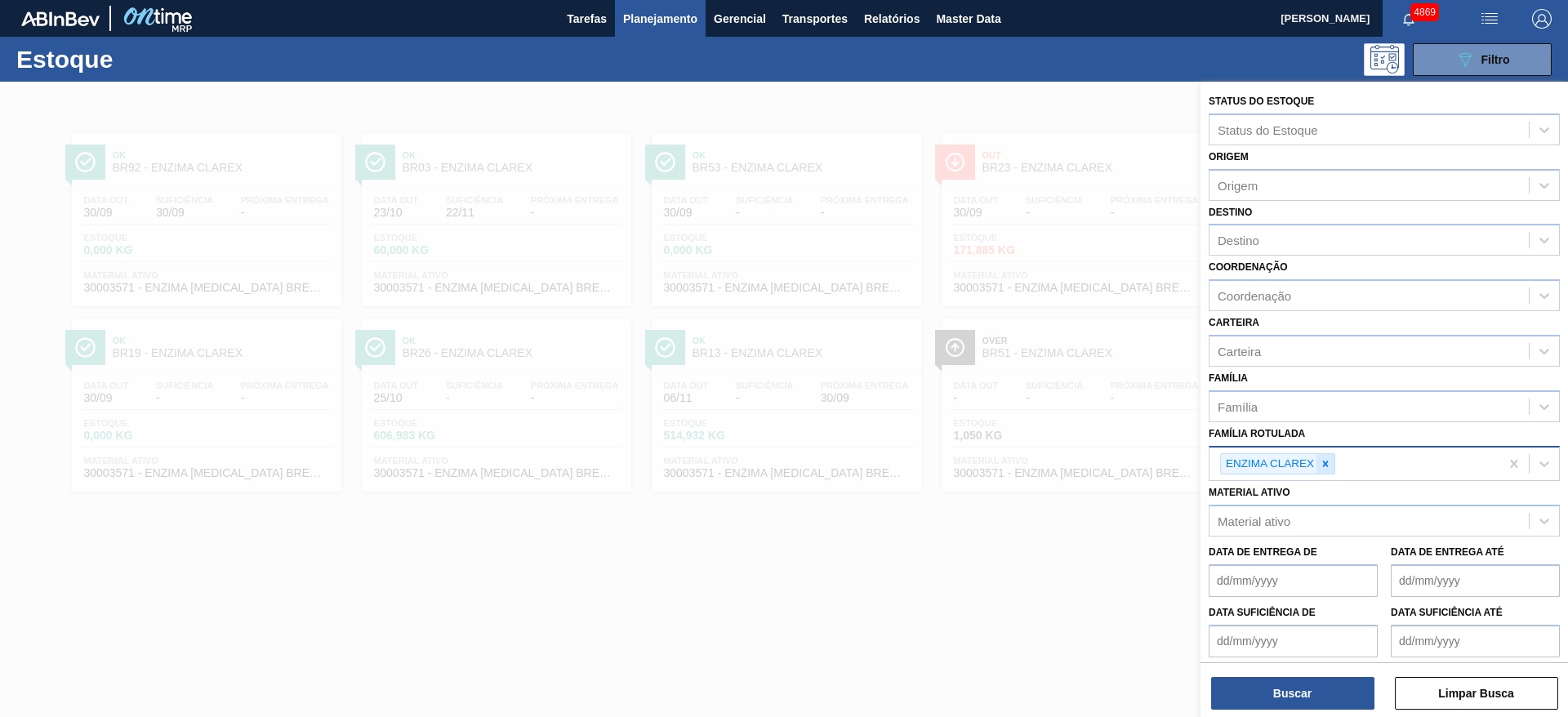
click at [1327, 470] on div at bounding box center [1325, 463] width 18 height 20
type Rotulada "lumista"
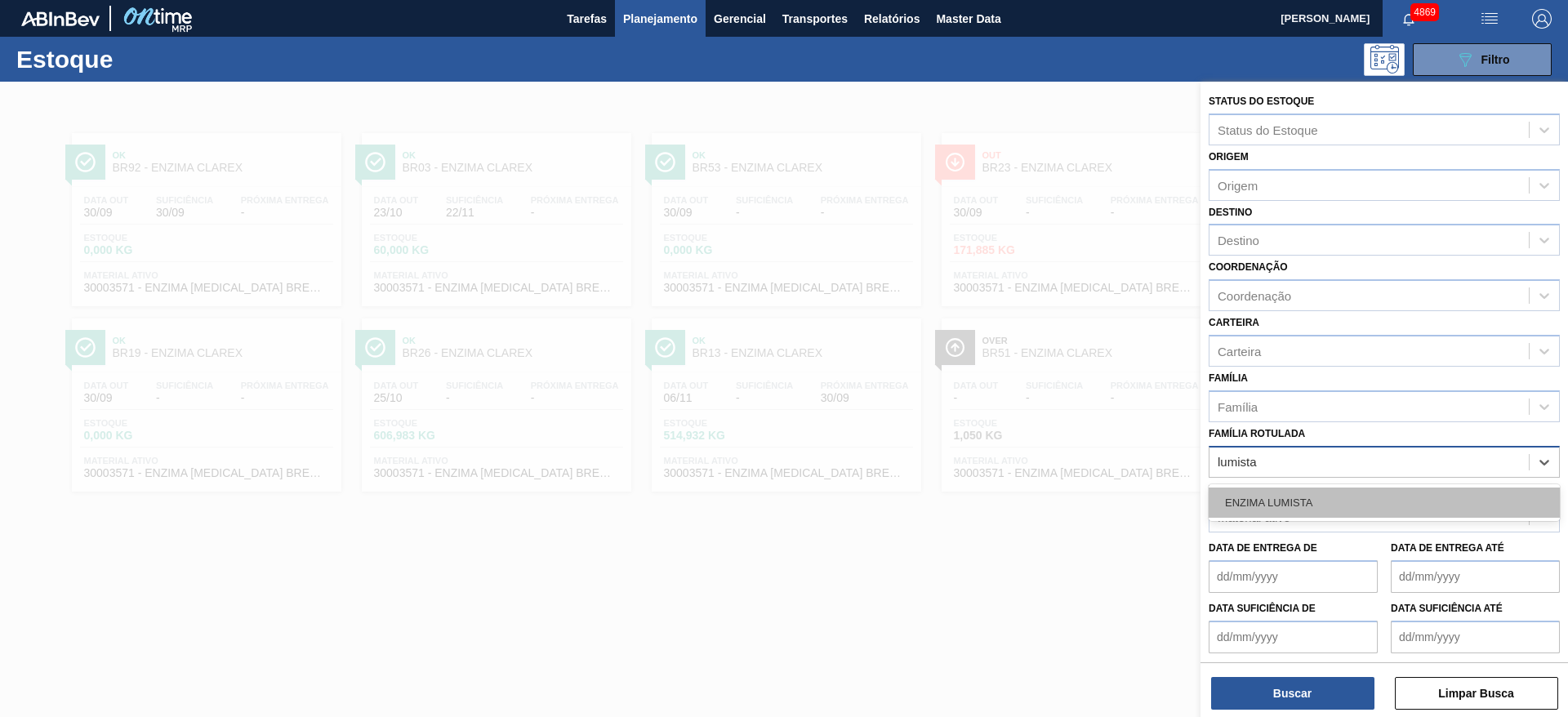
click at [1325, 503] on div "ENZIMA LUMISTA" at bounding box center [1384, 503] width 351 height 30
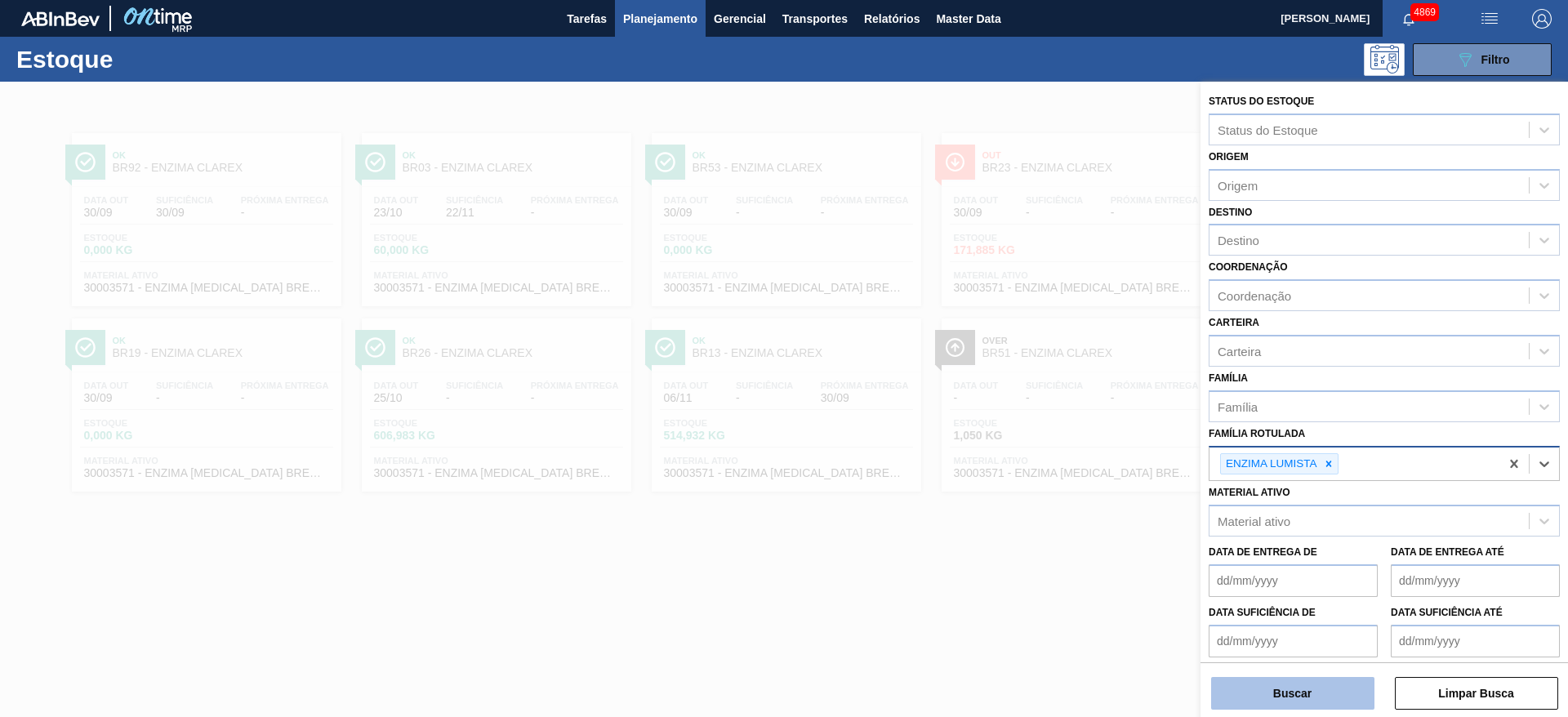
click at [1281, 690] on button "Buscar" at bounding box center [1292, 693] width 163 height 32
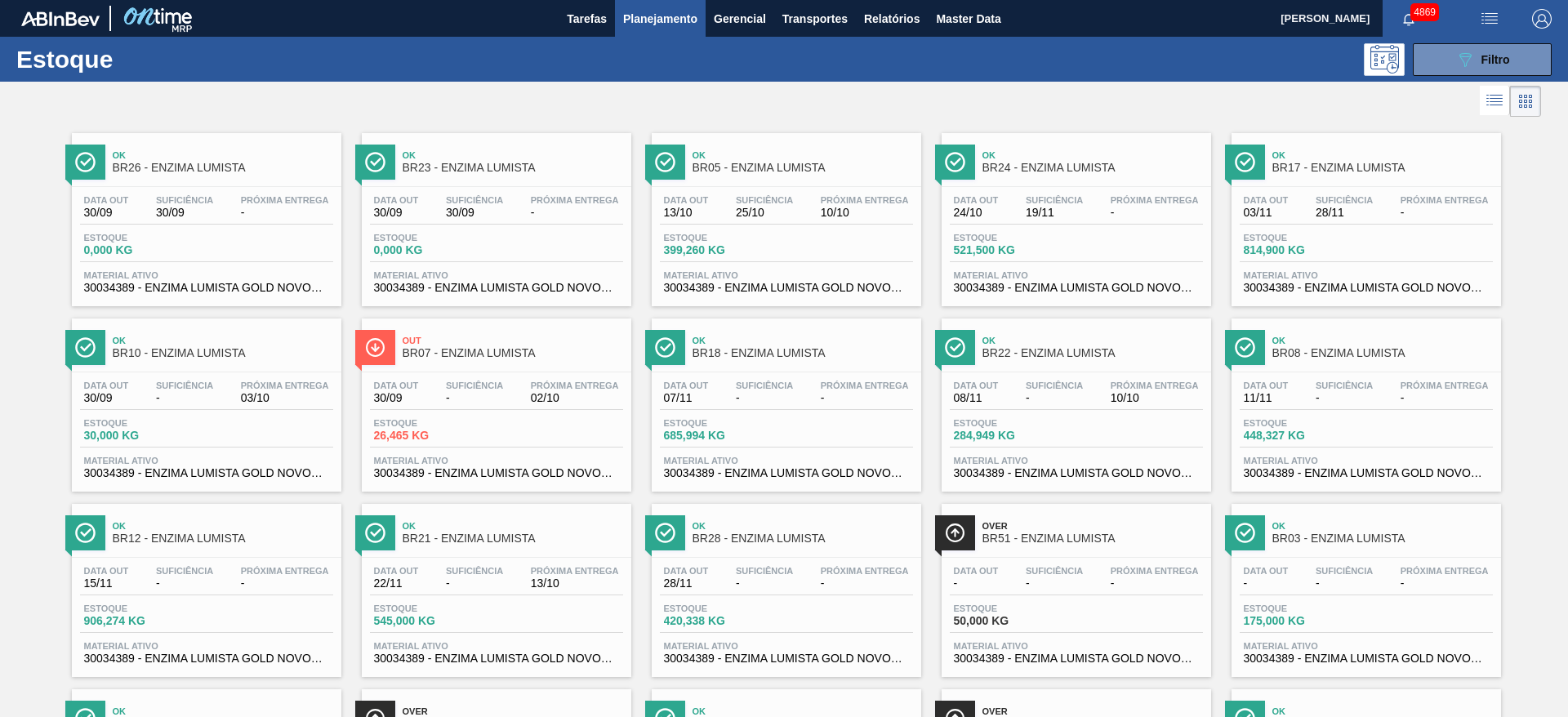
click at [499, 272] on span "Material ativo" at bounding box center [496, 275] width 245 height 10
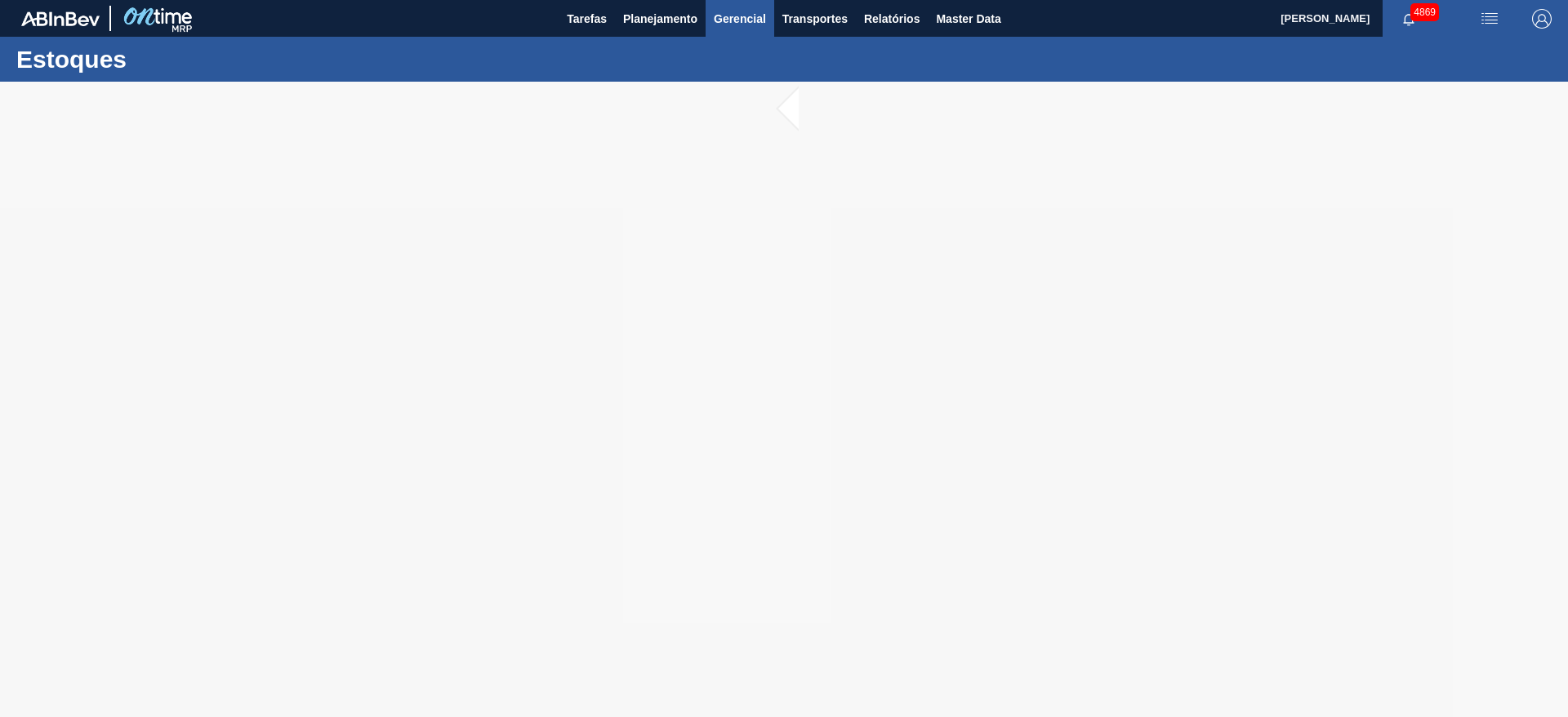
click at [959, 22] on span "Master Data" at bounding box center [969, 18] width 65 height 19
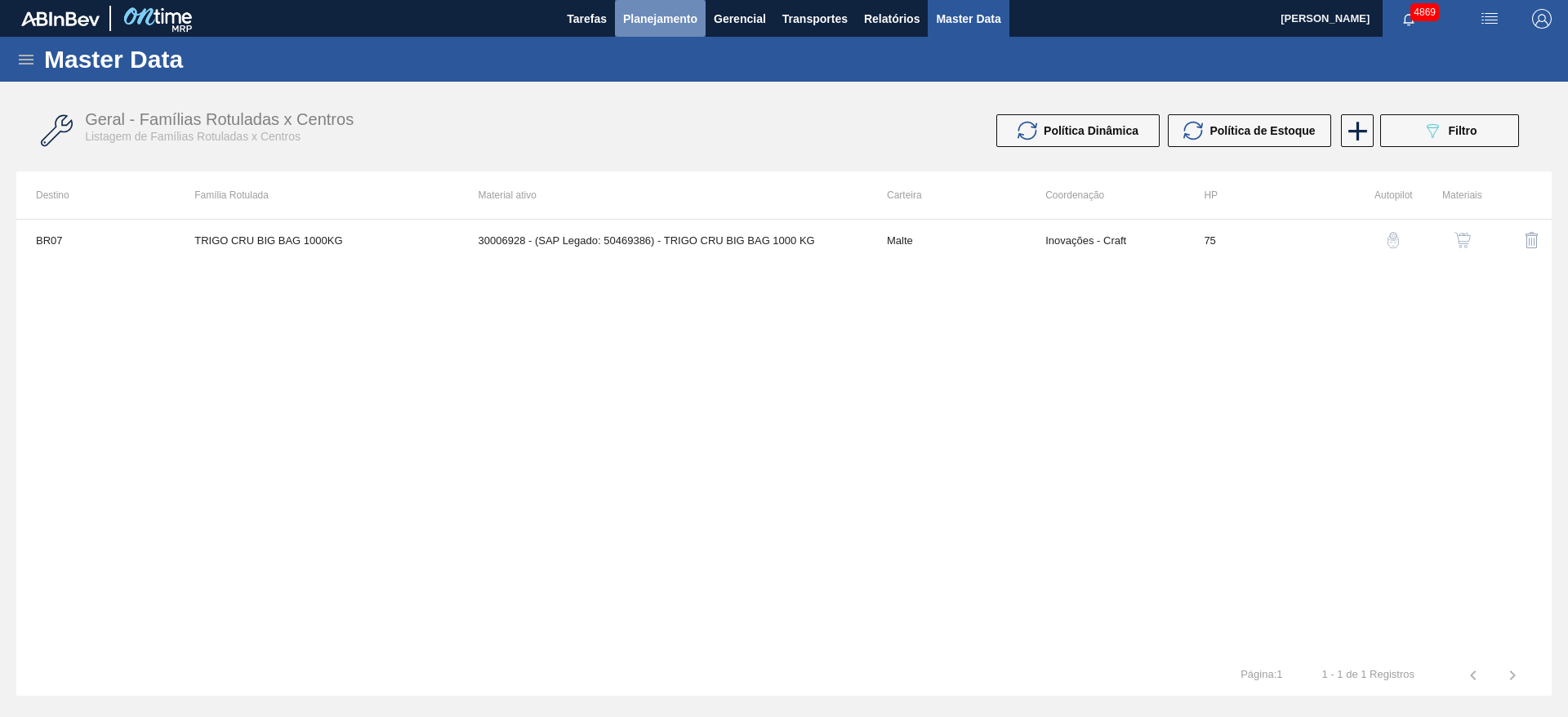
click at [664, 29] on button "Planejamento" at bounding box center [660, 18] width 90 height 37
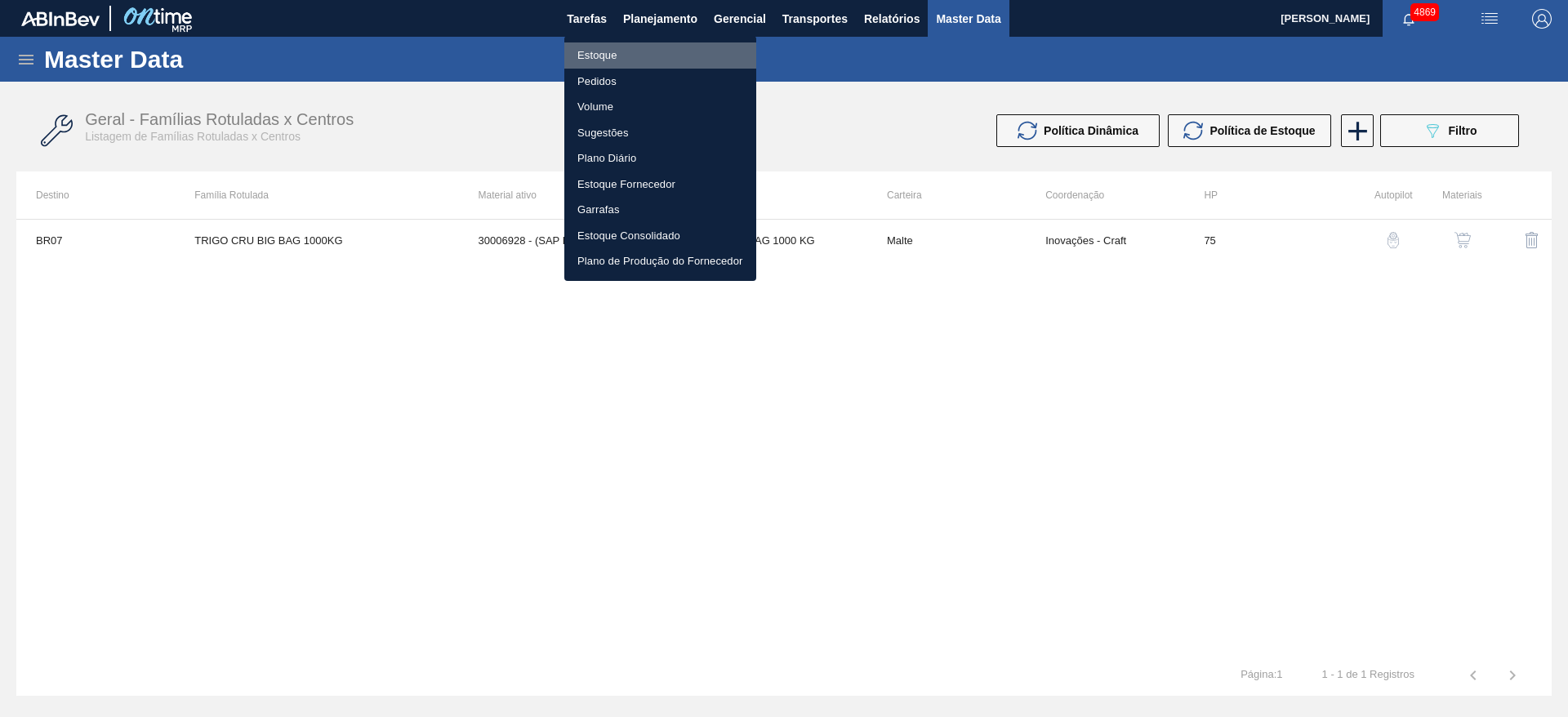
click at [658, 57] on li "Estoque" at bounding box center [660, 55] width 192 height 26
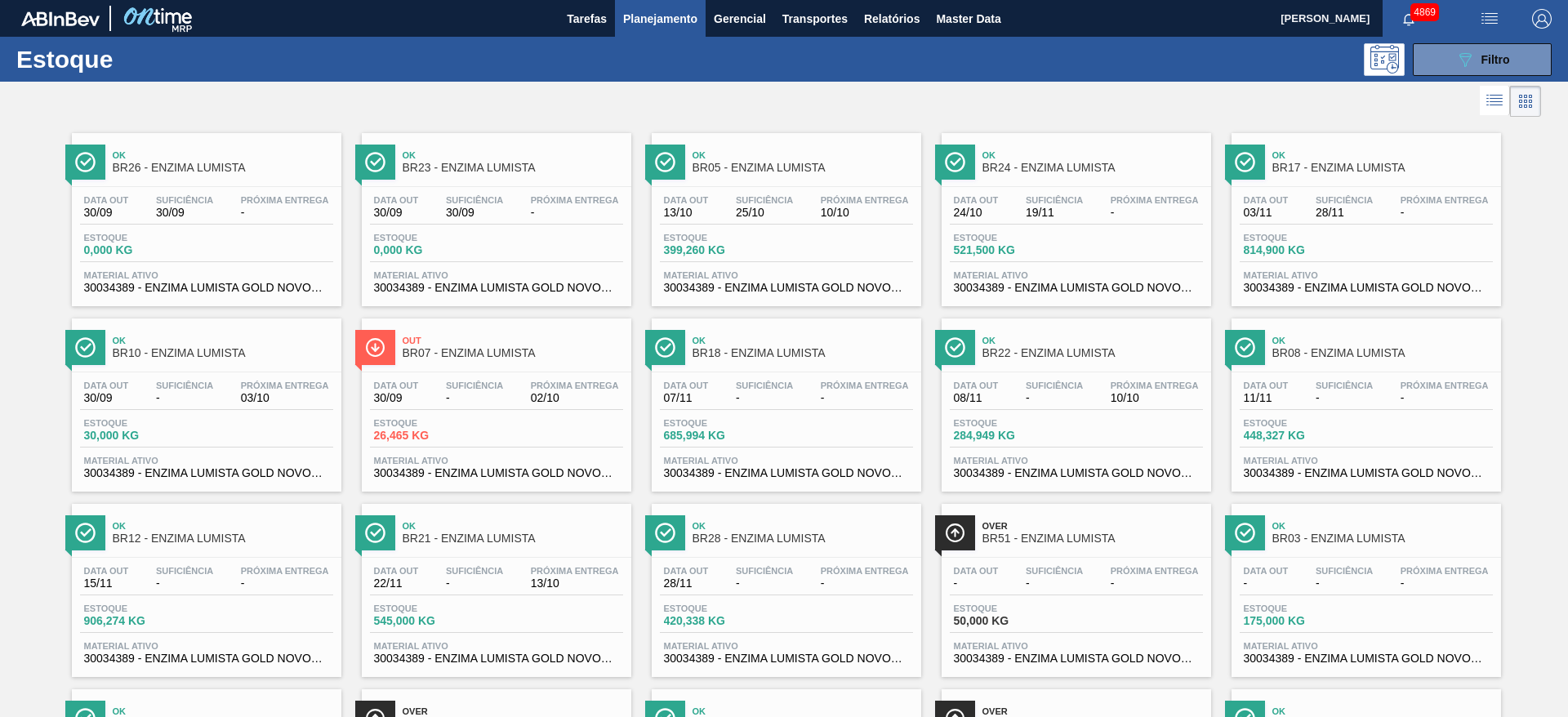
click at [409, 258] on div "Estoque 0,000 KG" at bounding box center [497, 247] width 254 height 30
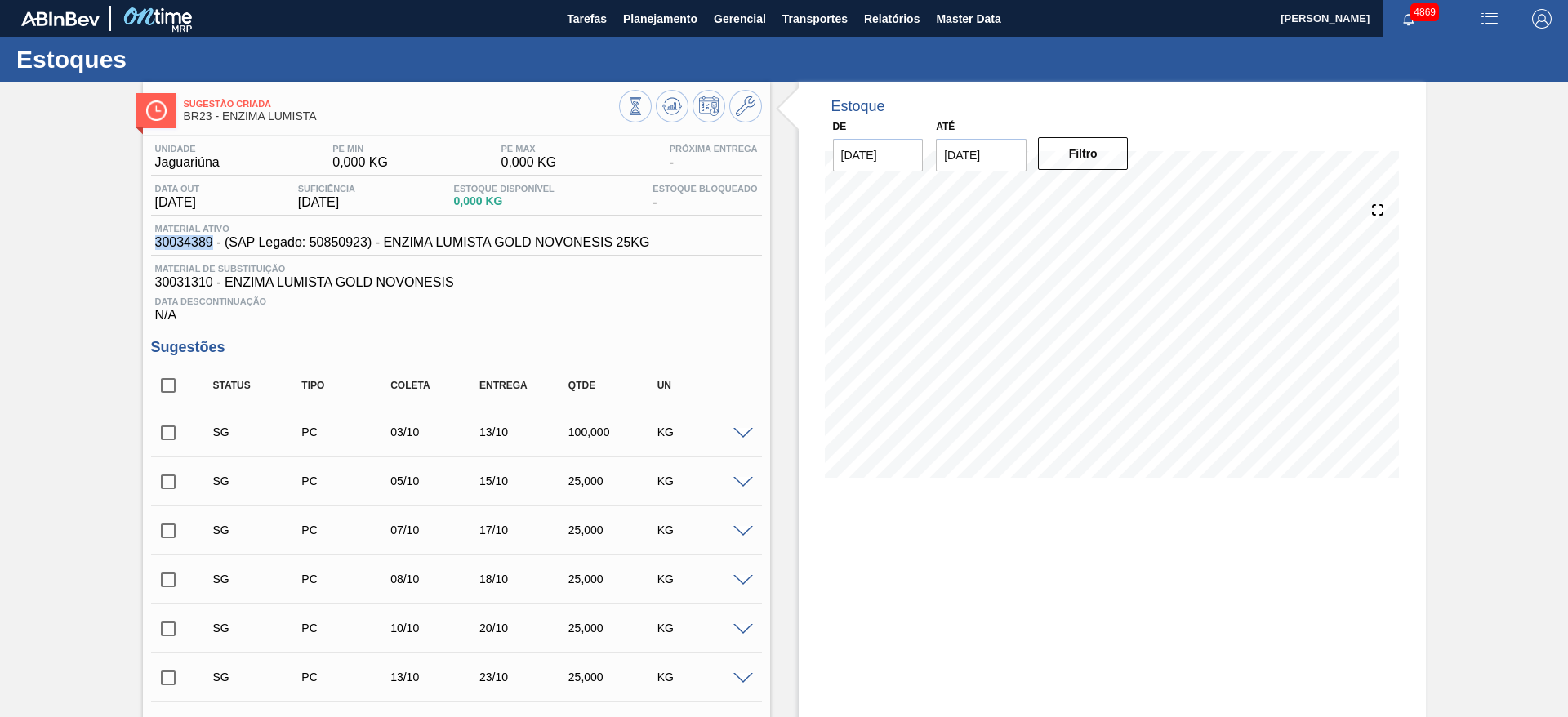
drag, startPoint x: 155, startPoint y: 248, endPoint x: 211, endPoint y: 254, distance: 56.3
click at [211, 254] on div "Material ativo 30034389 - (SAP Legado: 50850923) - ENZIMA LUMISTA GOLD NOVONESI…" at bounding box center [456, 240] width 611 height 32
copy span "30034389"
click at [623, 10] on span "Planejamento" at bounding box center [660, 18] width 75 height 19
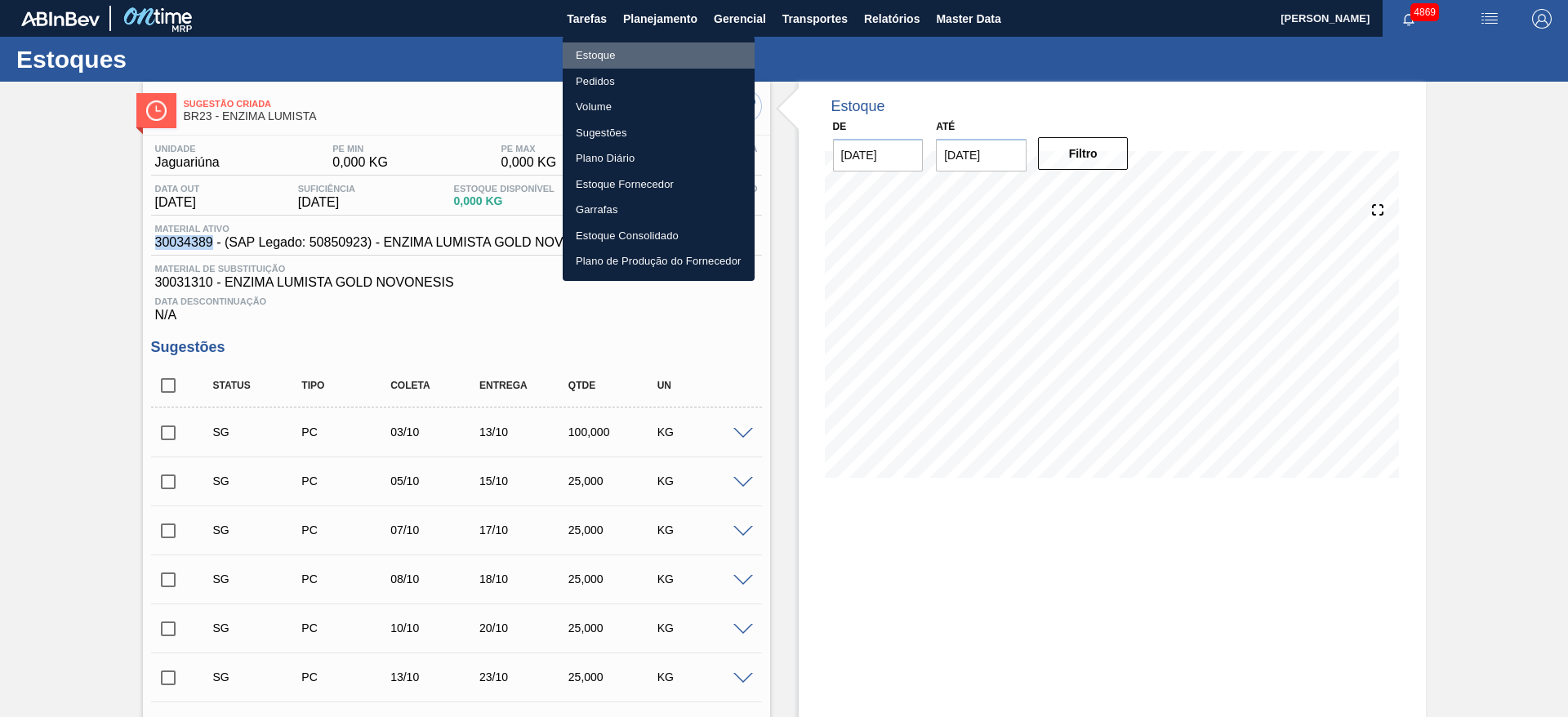
click at [662, 50] on li "Estoque" at bounding box center [658, 55] width 192 height 26
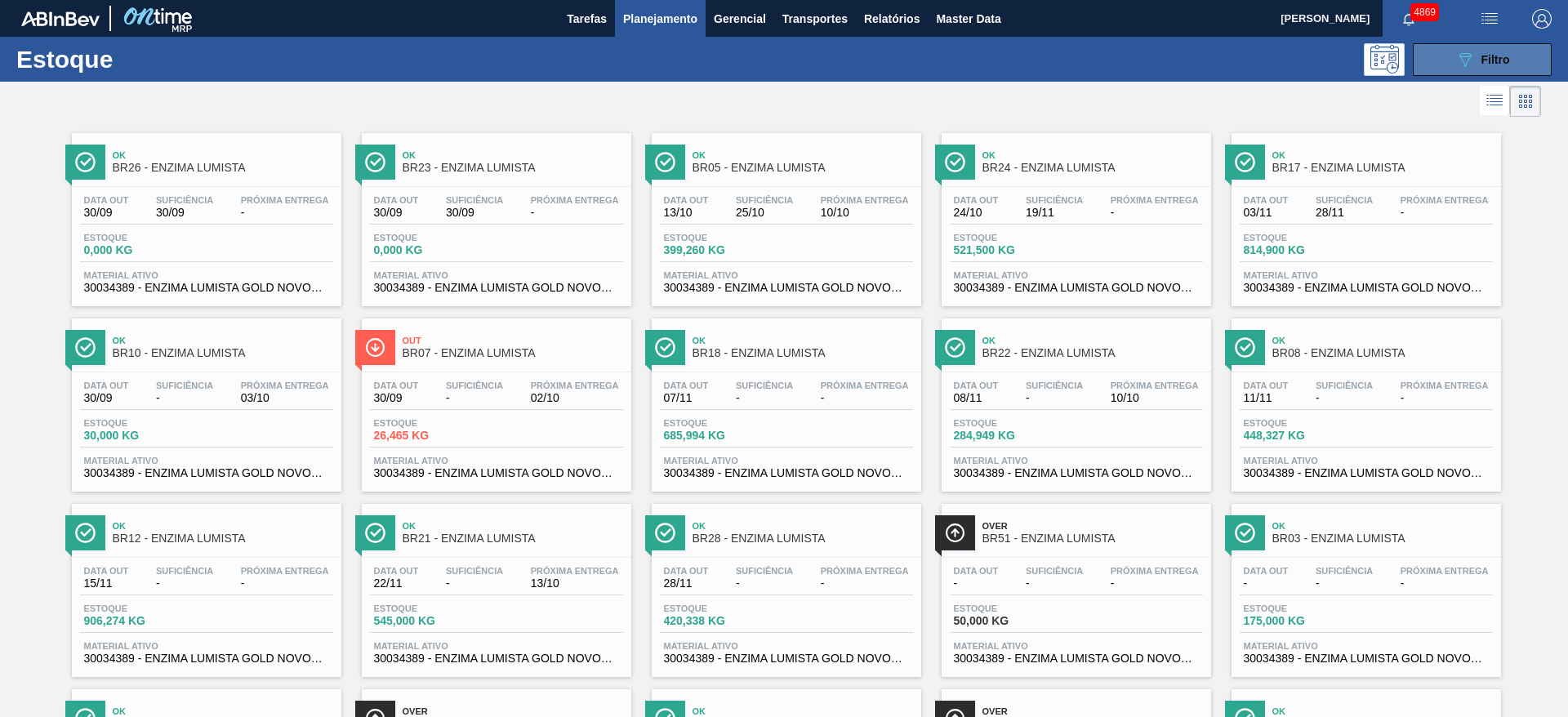
click at [1427, 56] on button "089F7B8B-B2A5-4AFE-B5C0-19BA573D28AC Filtro" at bounding box center [1482, 59] width 139 height 32
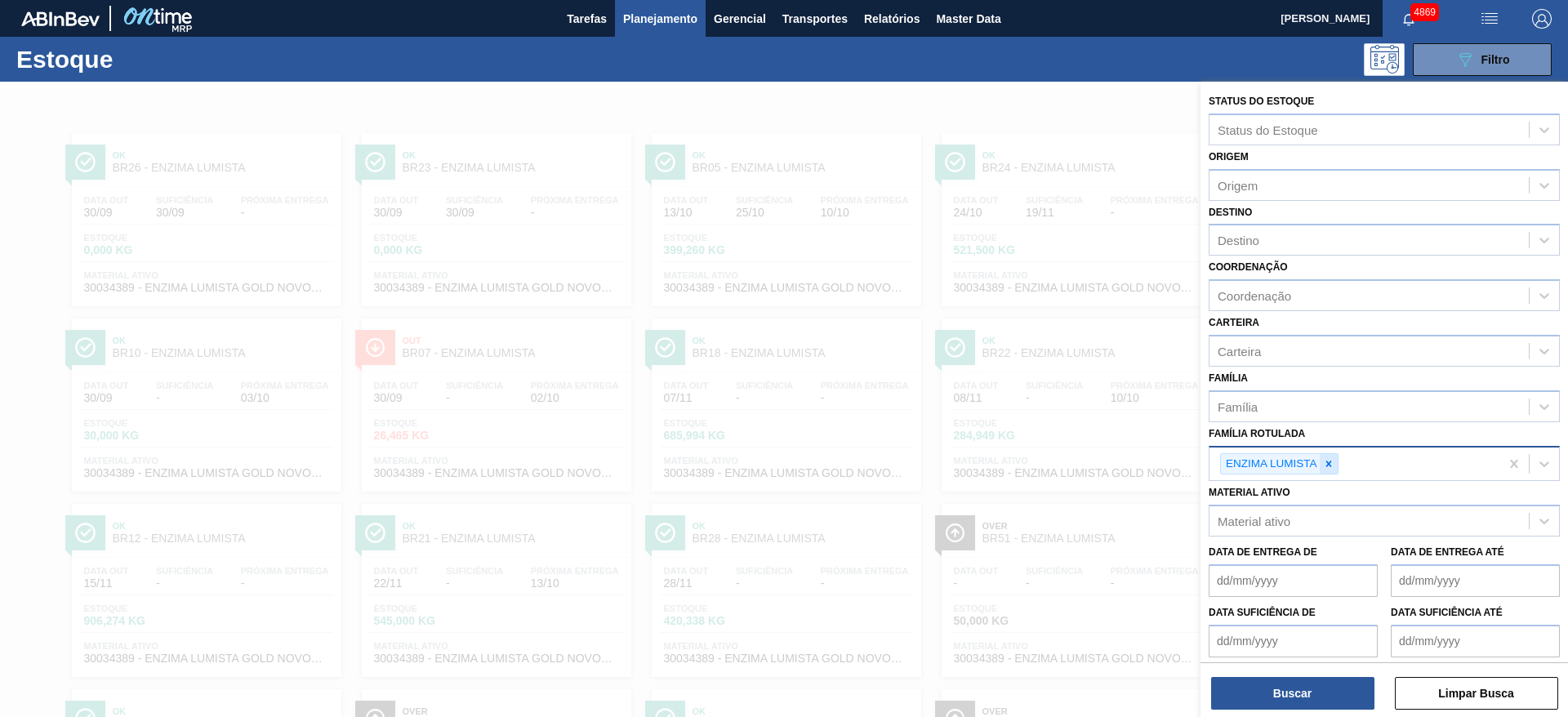
click at [1330, 466] on icon at bounding box center [1328, 463] width 6 height 6
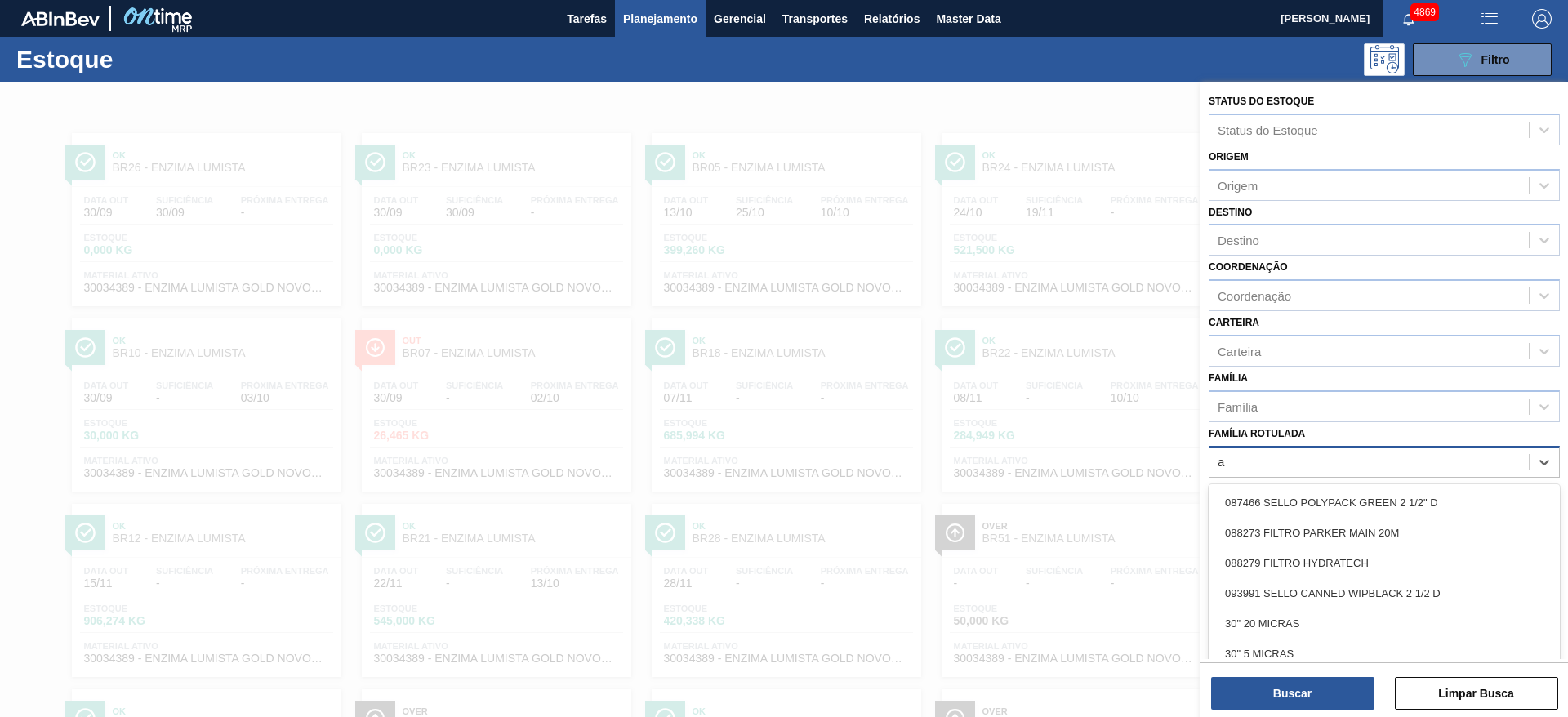
scroll to position [18, 0]
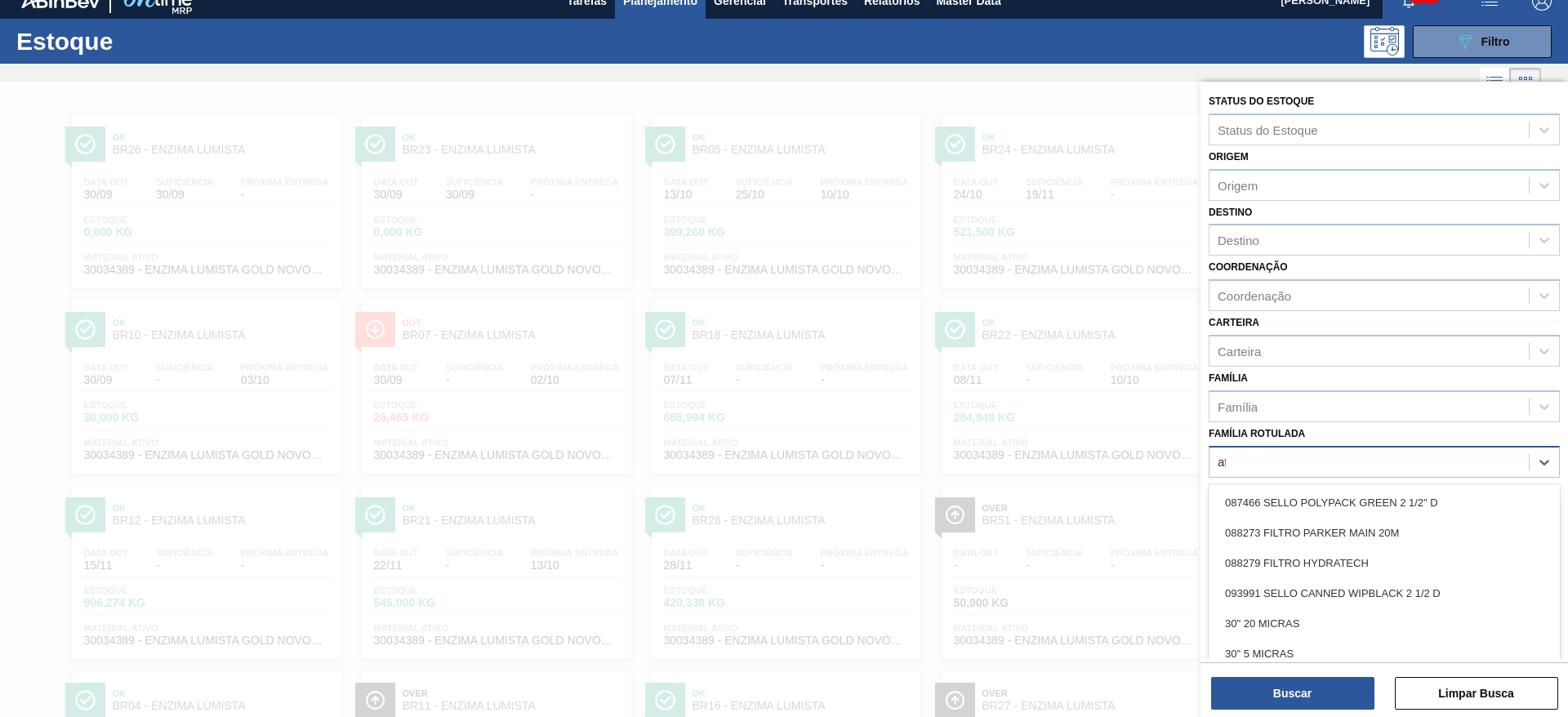
type Rotulada "att"
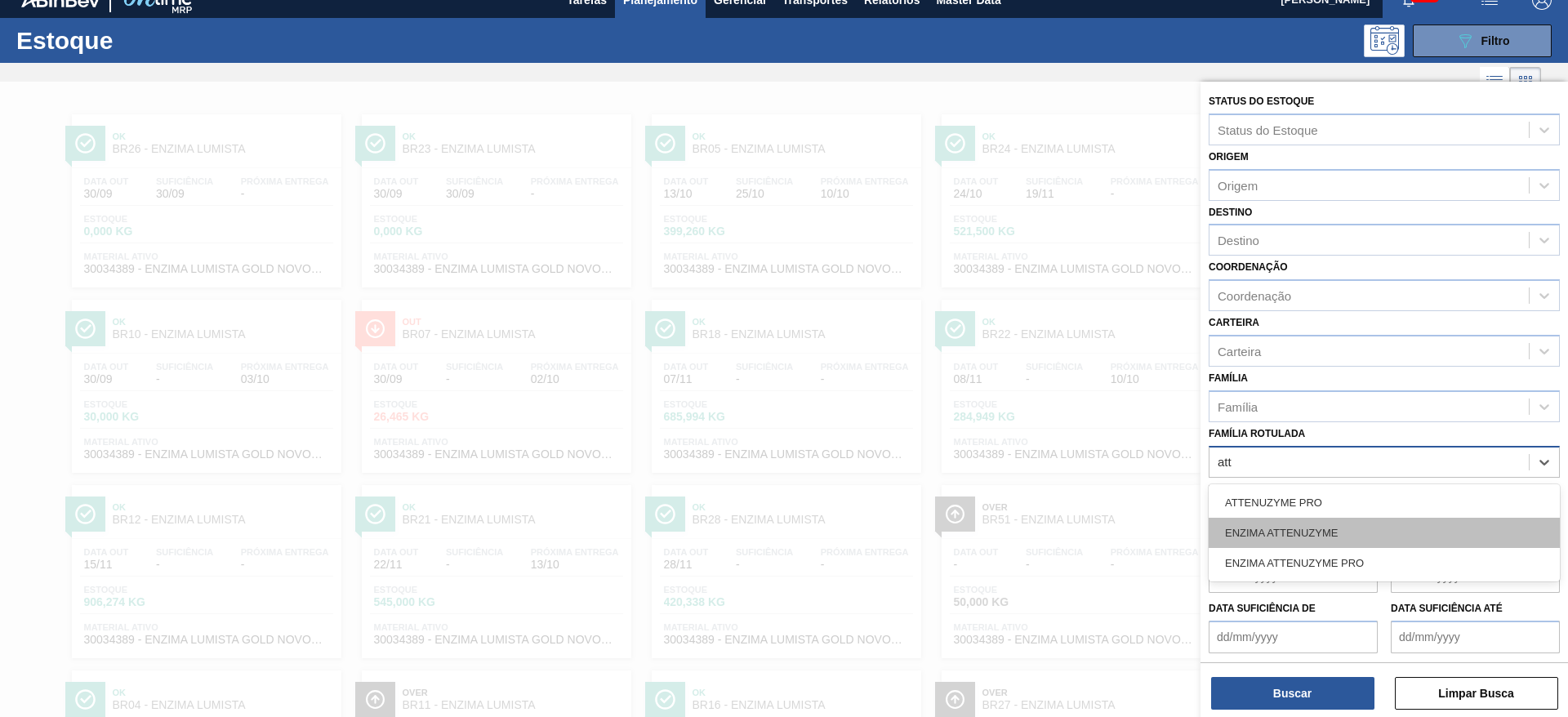
click at [1323, 535] on div "ENZIMA ATTENUZYME" at bounding box center [1384, 533] width 351 height 30
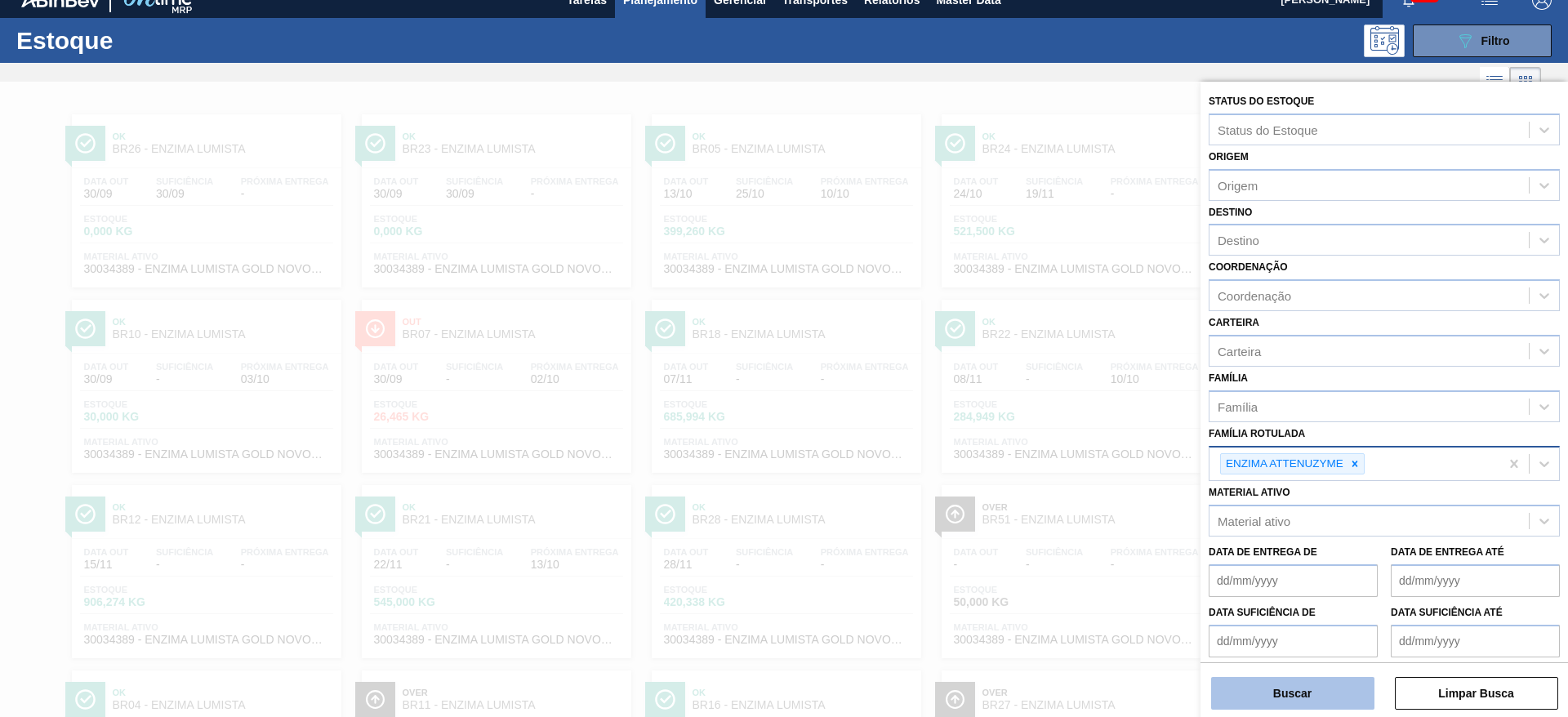
click at [1324, 688] on button "Buscar" at bounding box center [1292, 693] width 163 height 32
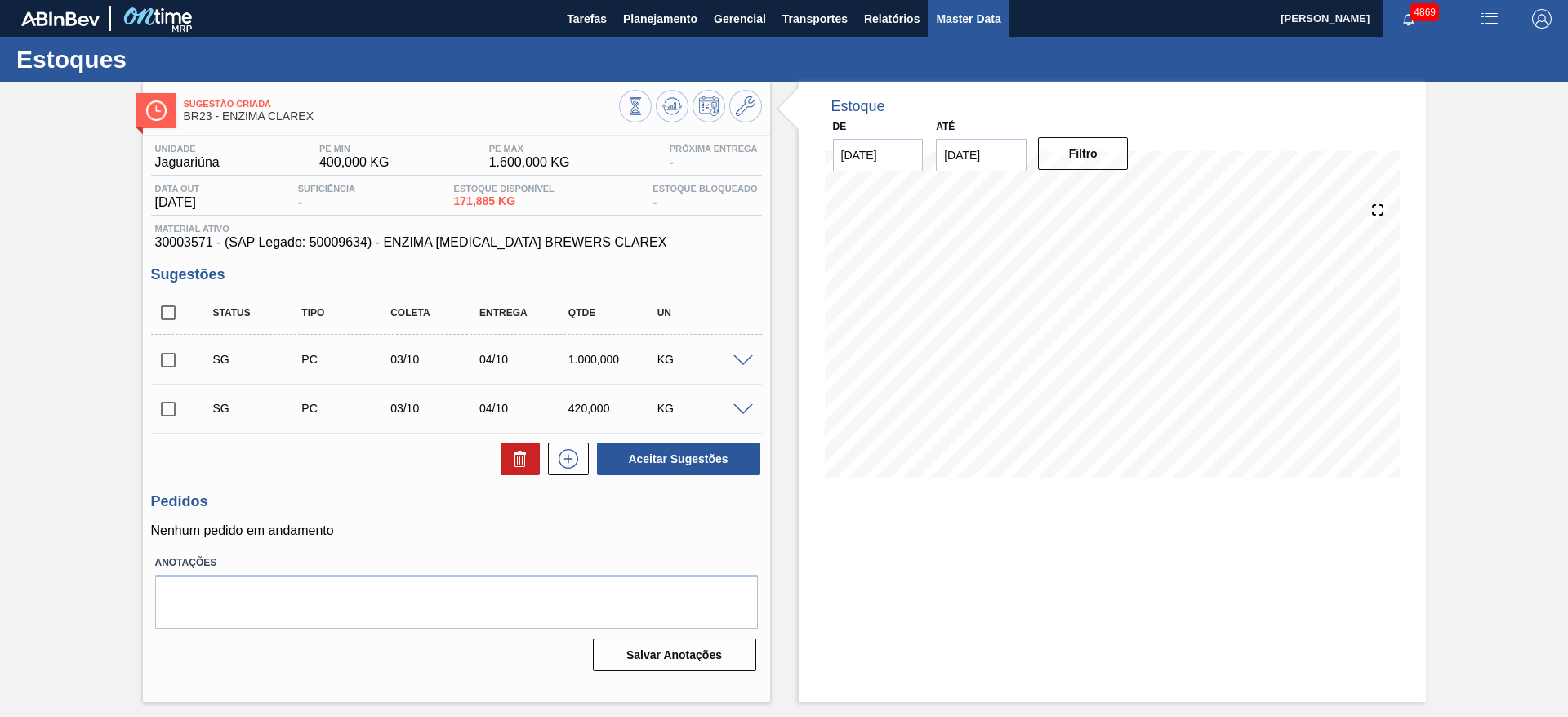
click at [993, 13] on span "Master Data" at bounding box center [969, 18] width 65 height 19
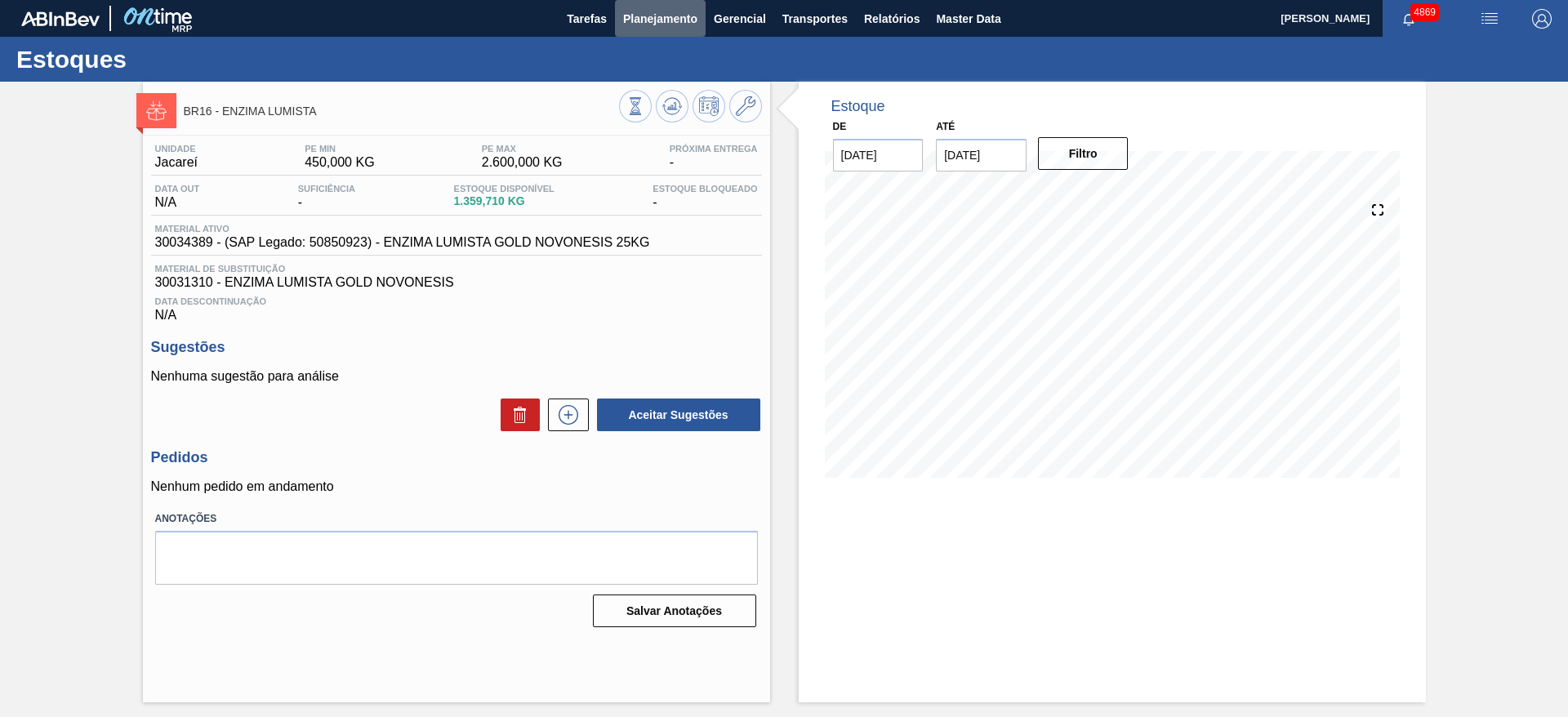
click at [662, 18] on span "Planejamento" at bounding box center [660, 18] width 75 height 19
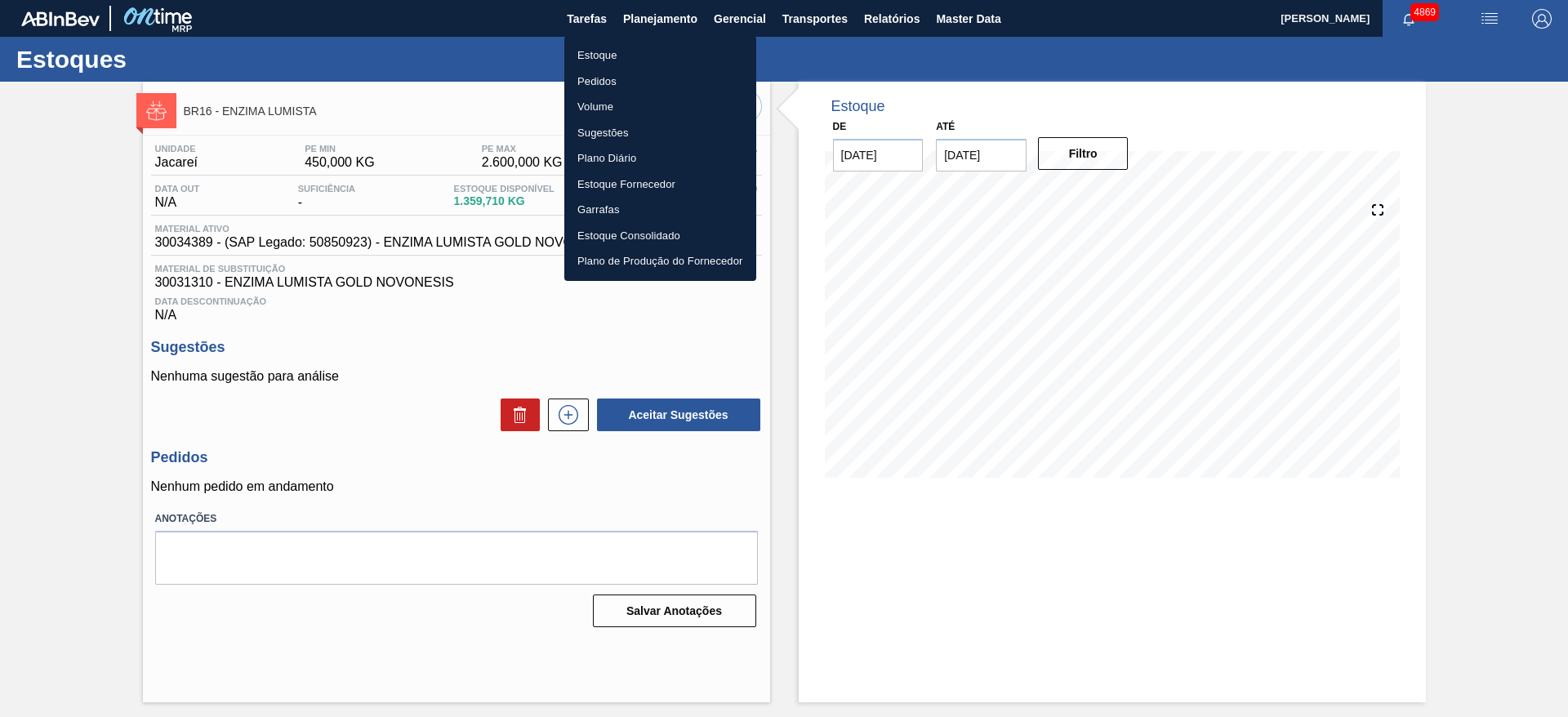
click at [657, 50] on li "Estoque" at bounding box center [660, 55] width 192 height 26
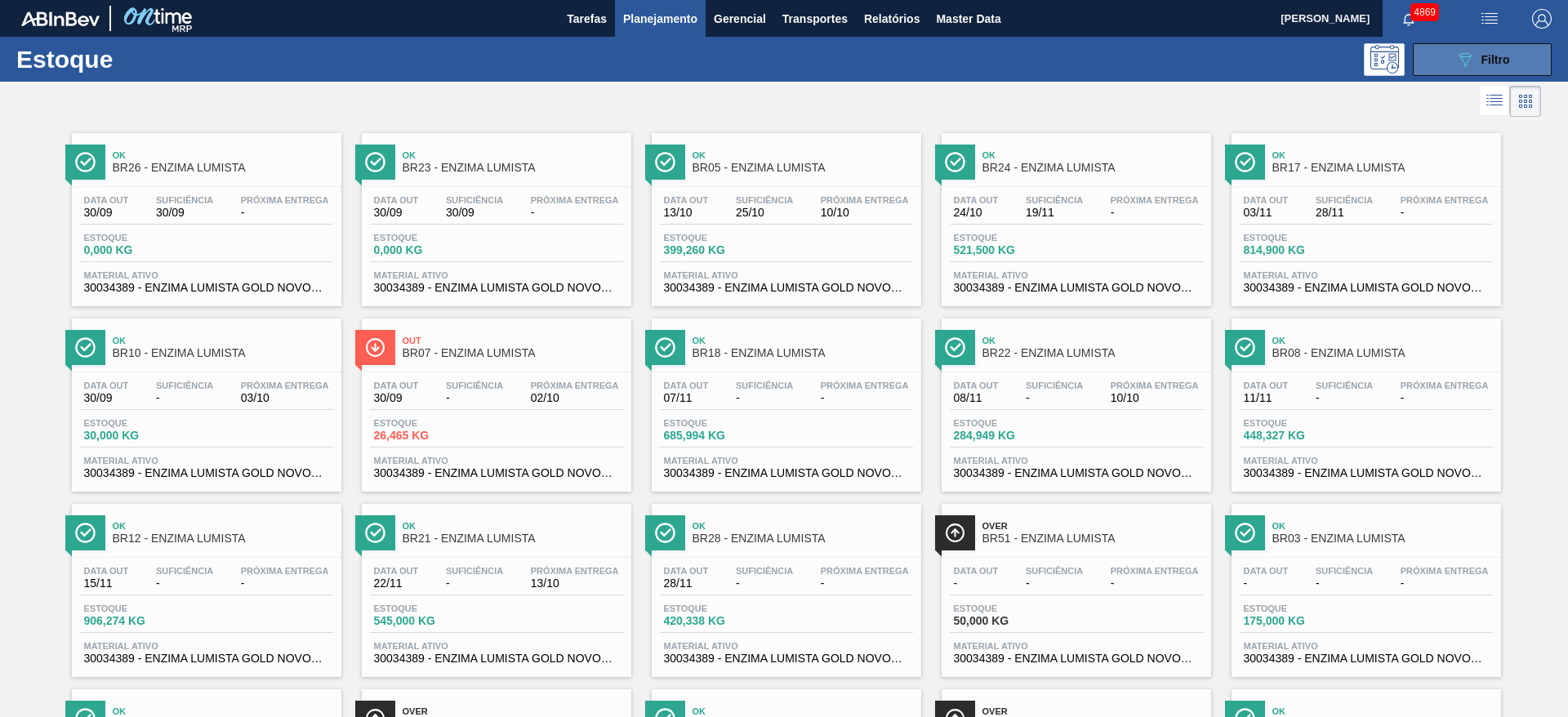
click at [1487, 59] on span "Filtro" at bounding box center [1495, 59] width 29 height 13
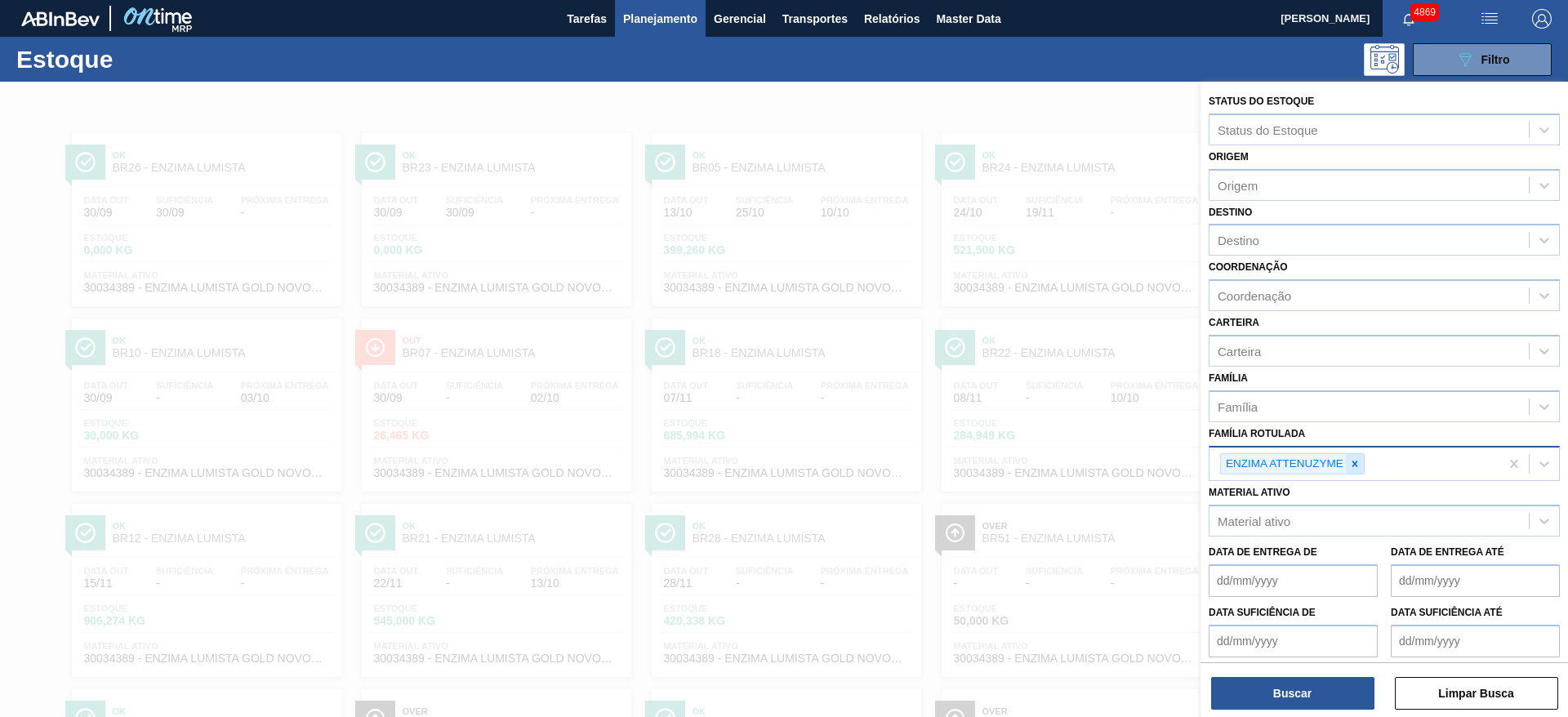
click at [1359, 464] on icon at bounding box center [1354, 463] width 11 height 11
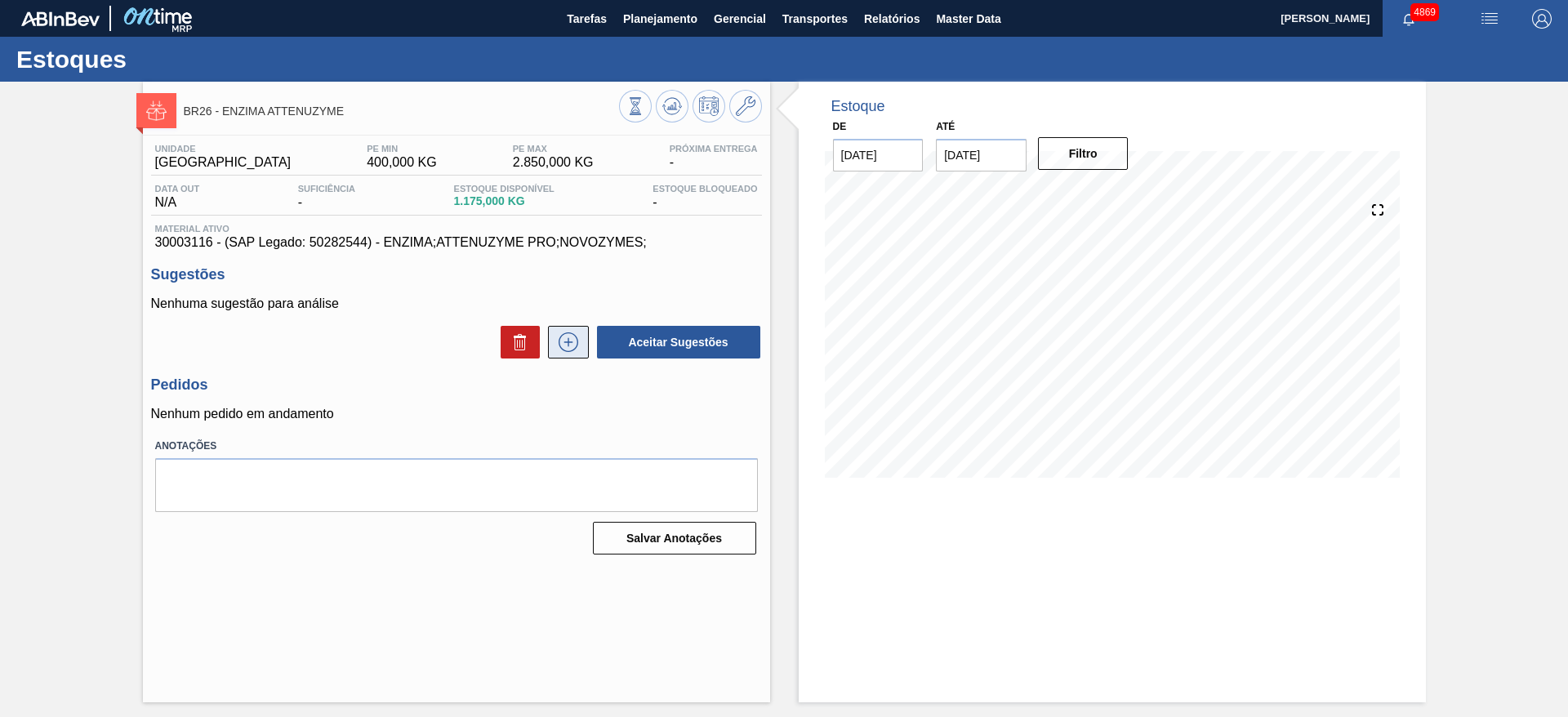
click at [576, 343] on icon at bounding box center [569, 342] width 26 height 19
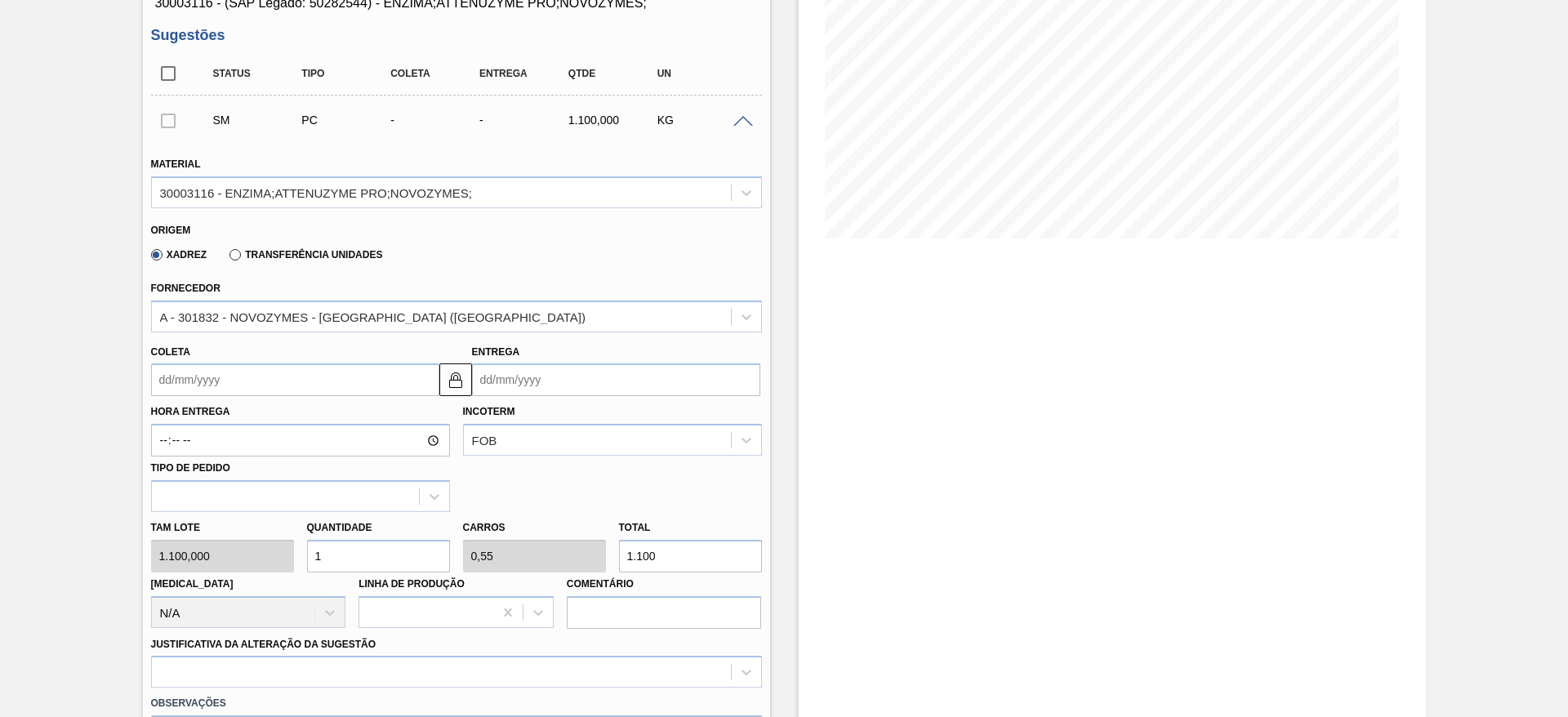
scroll to position [245, 0]
